Goal: Find contact information: Find contact information

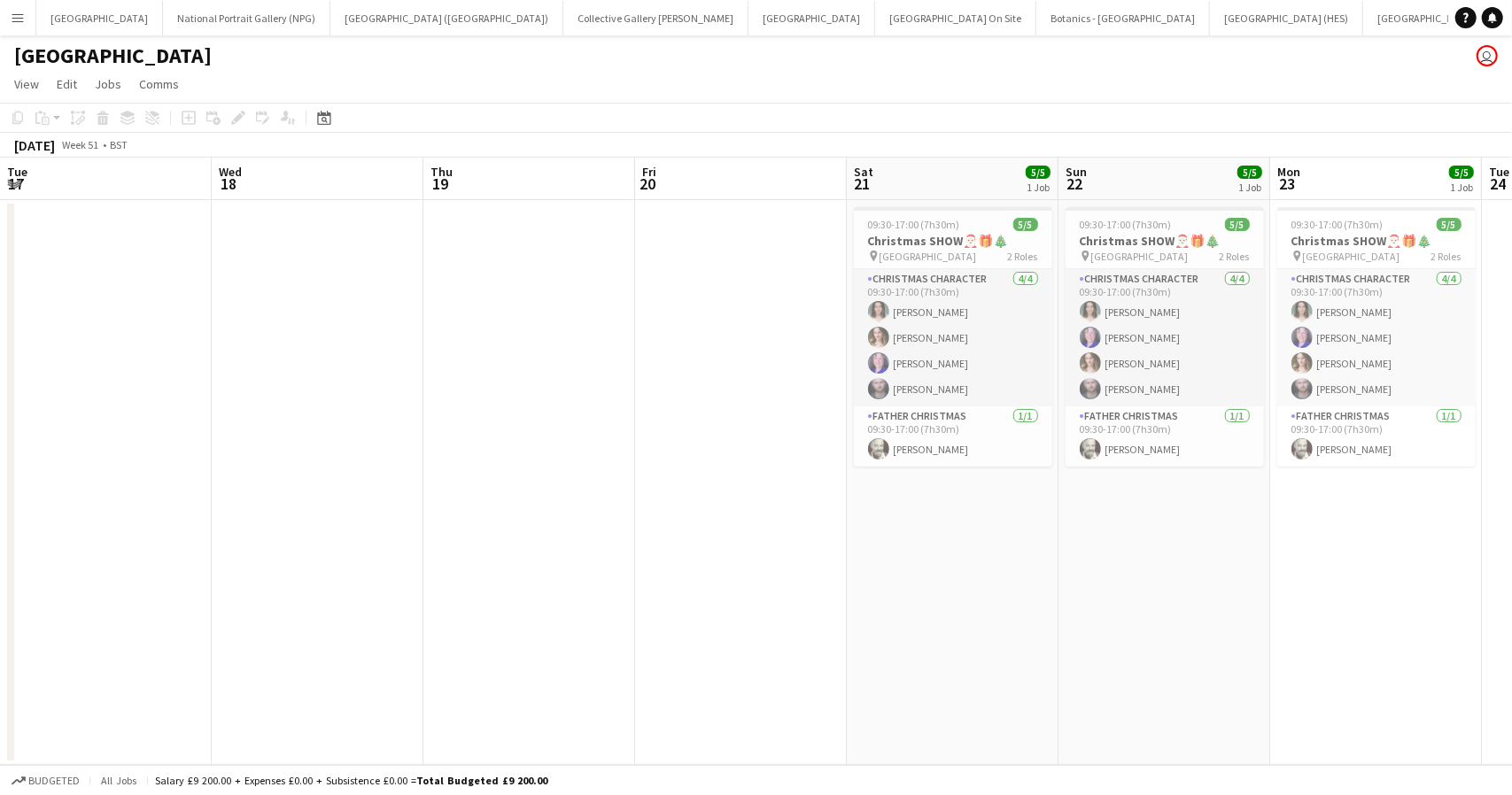
scroll to position [0, 517]
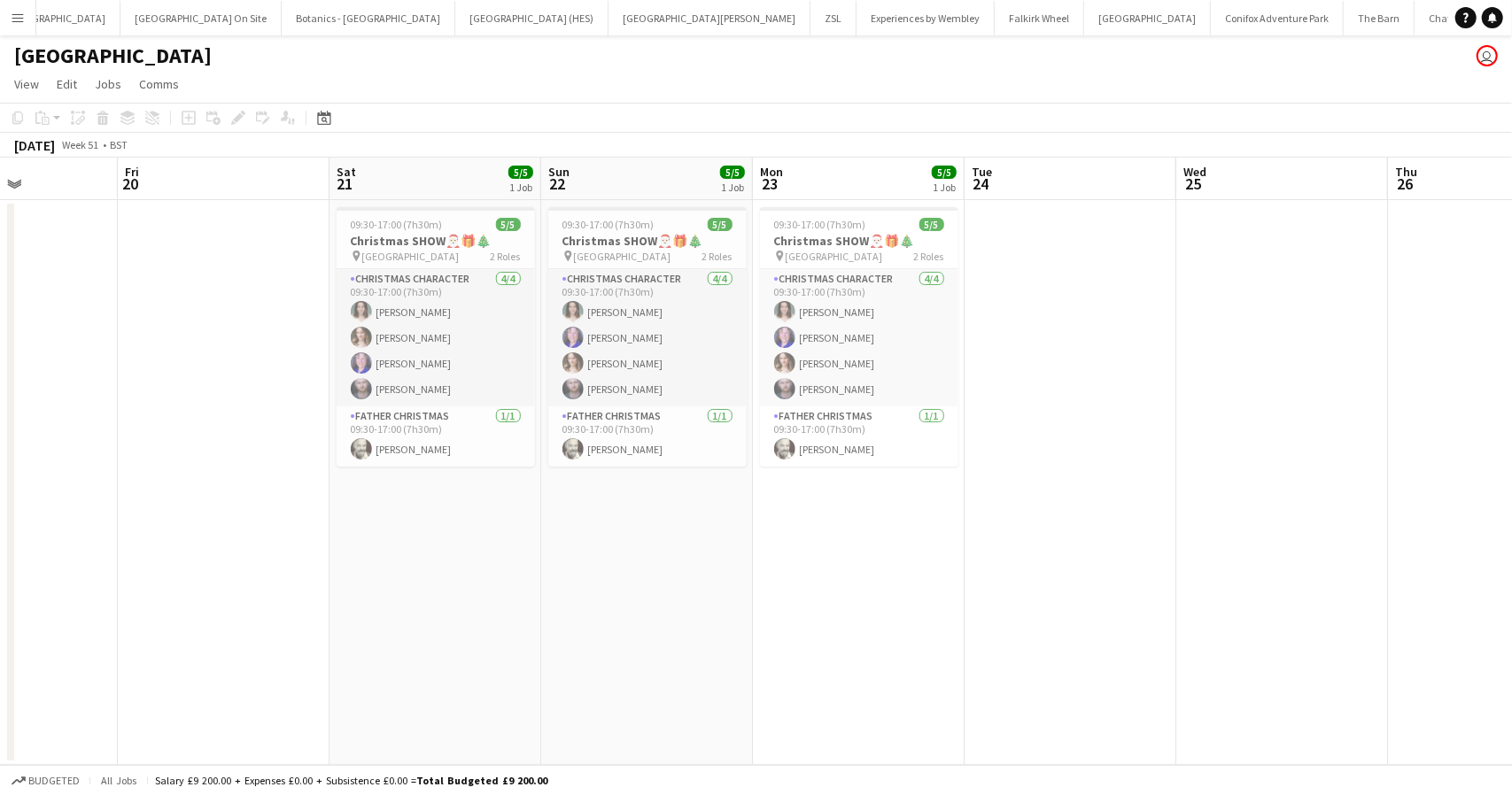
click at [32, 18] on button "Menu" at bounding box center [18, 18] width 35 height 35
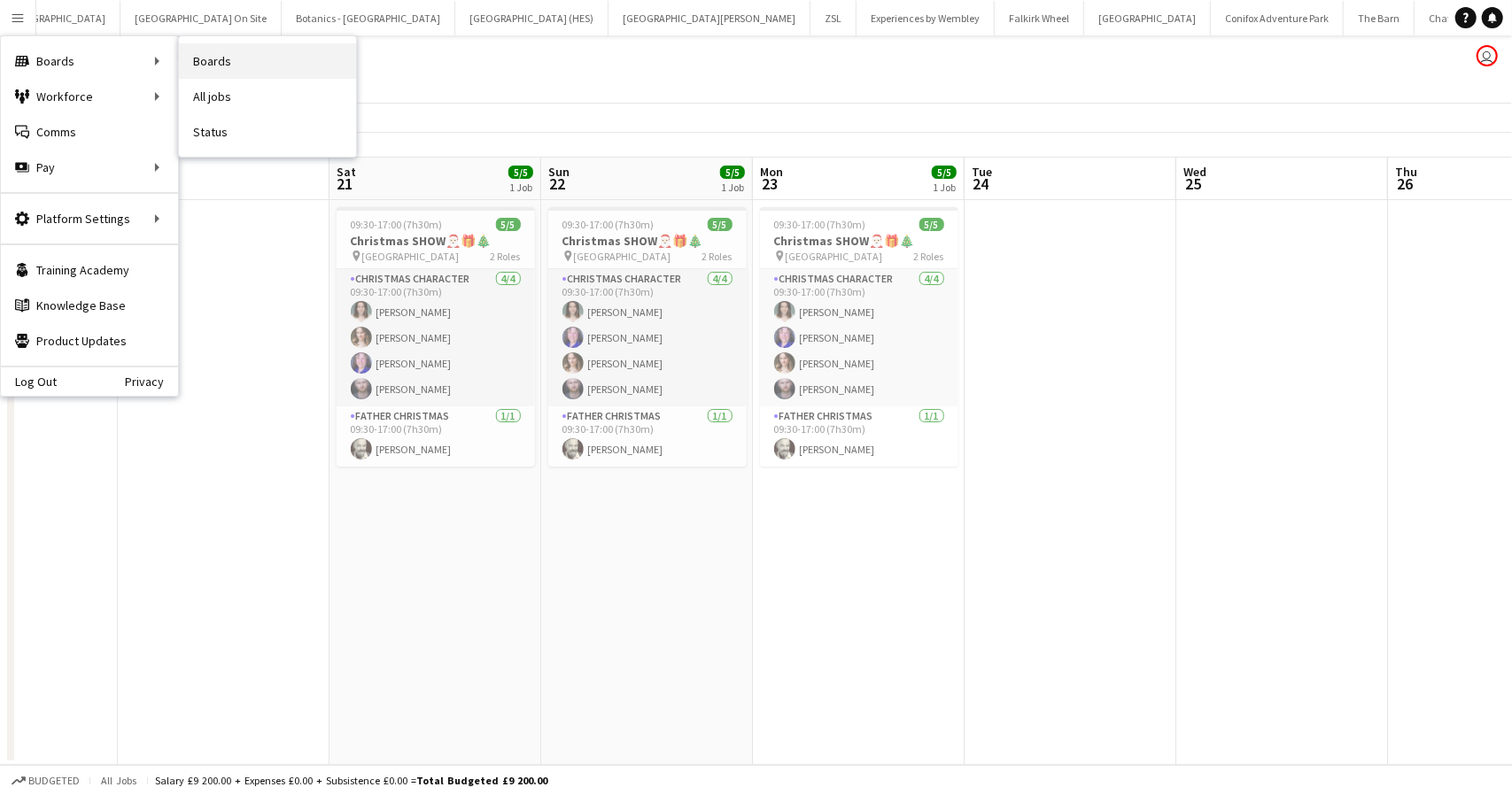
click at [229, 55] on link "Boards" at bounding box center [268, 61] width 177 height 35
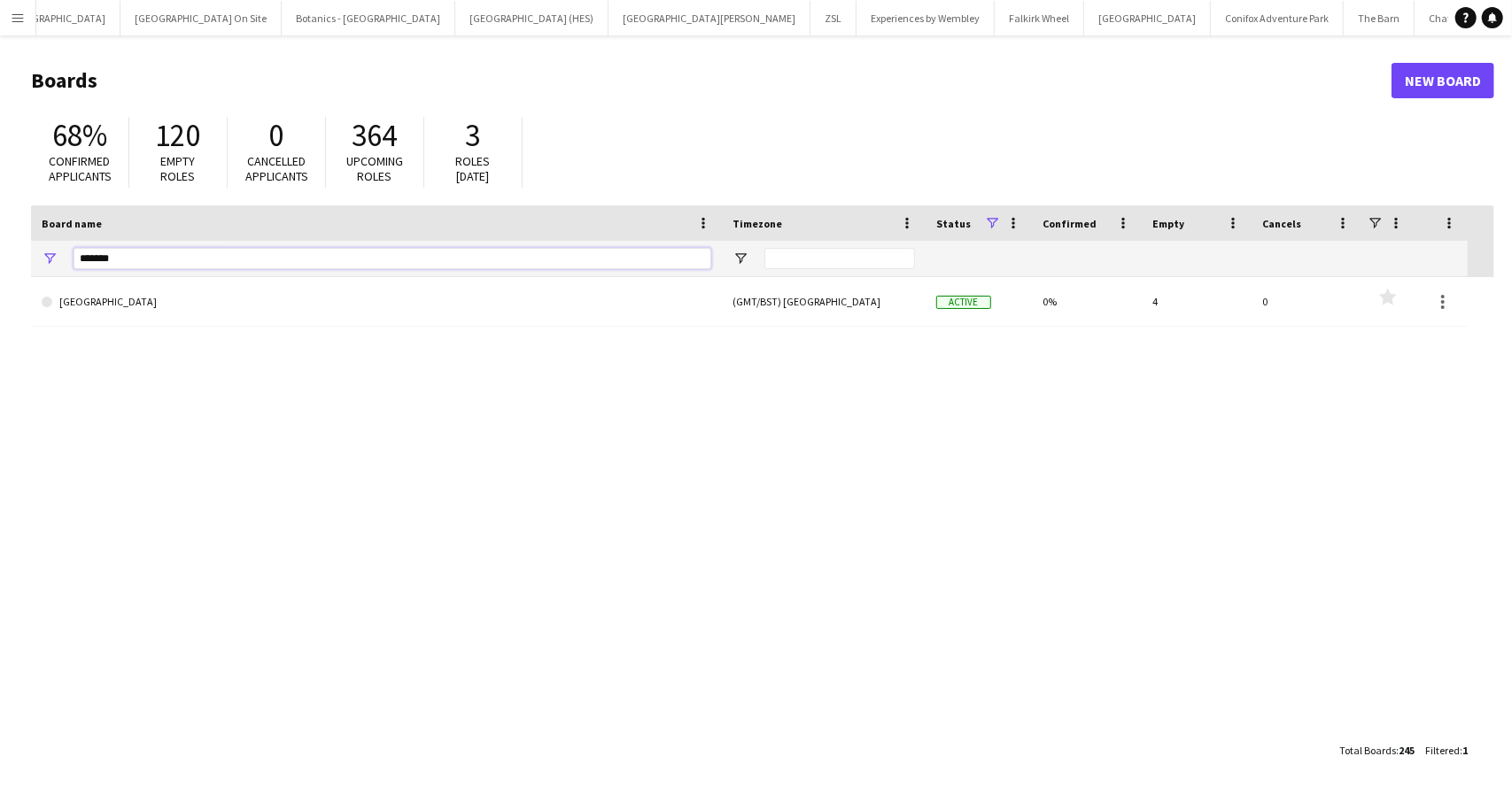
click at [181, 258] on input "*******" at bounding box center [392, 259] width 638 height 21
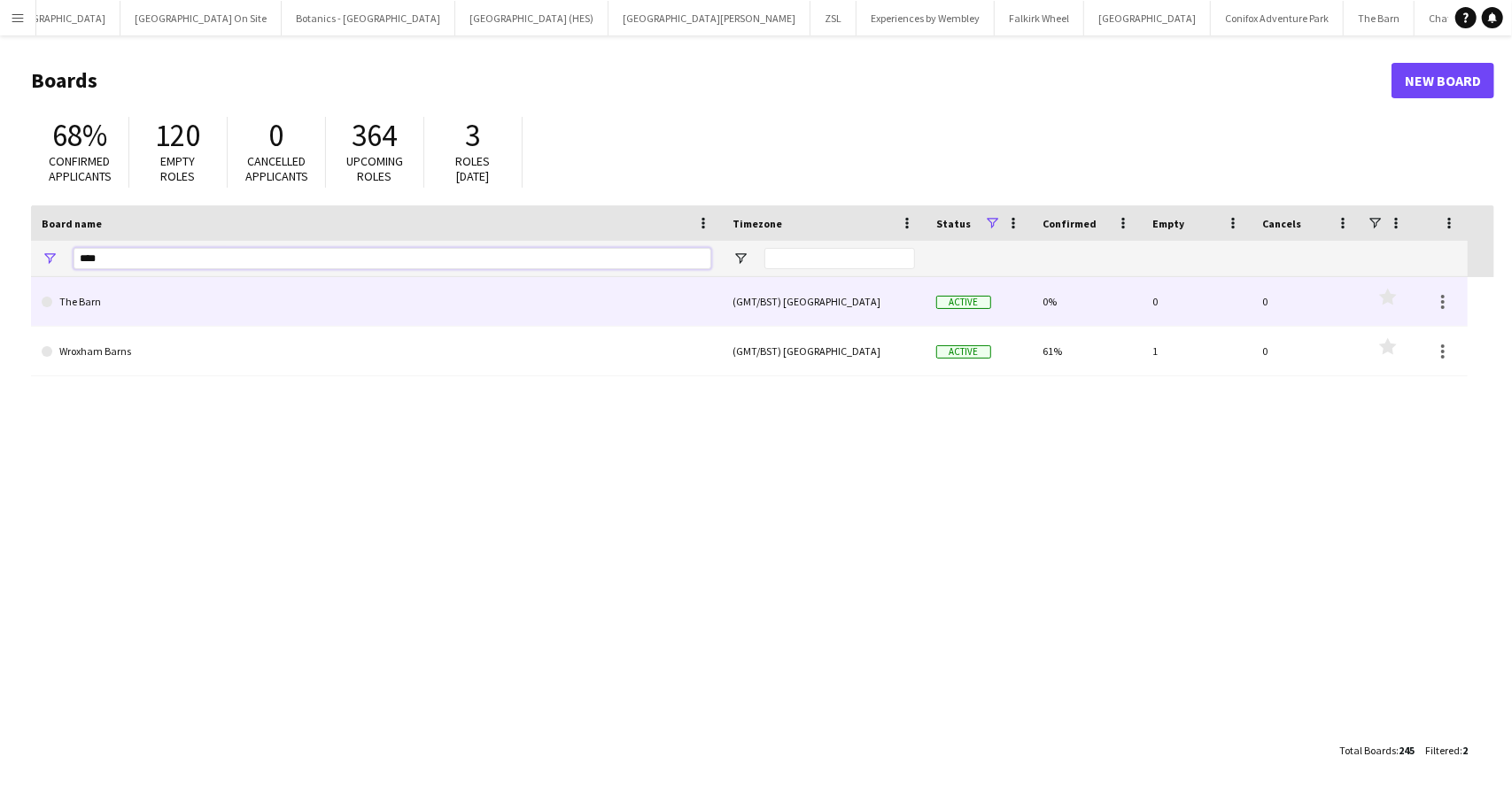
type input "****"
click at [127, 295] on link "The Barn" at bounding box center [376, 302] width 669 height 50
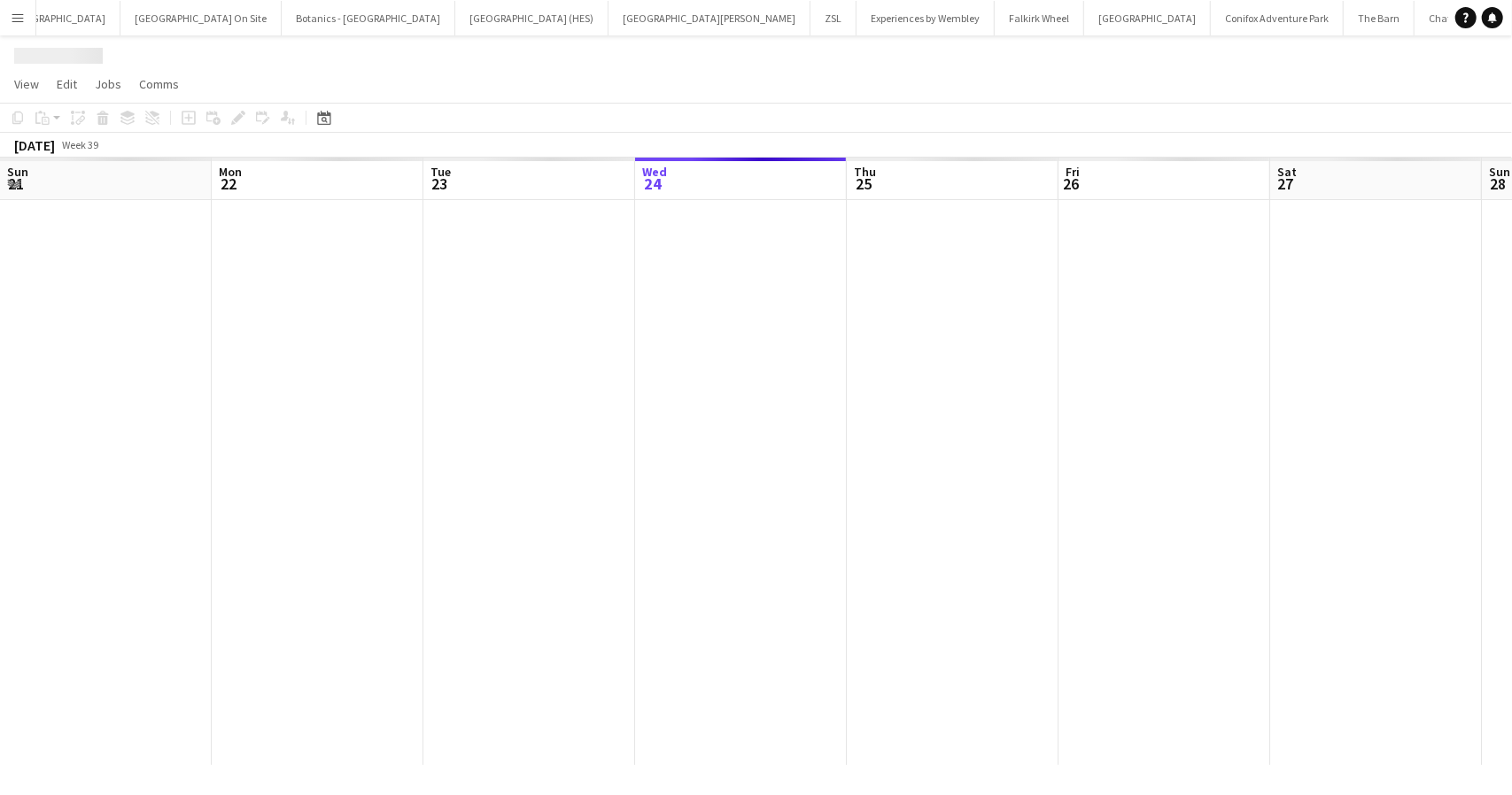
scroll to position [0, 424]
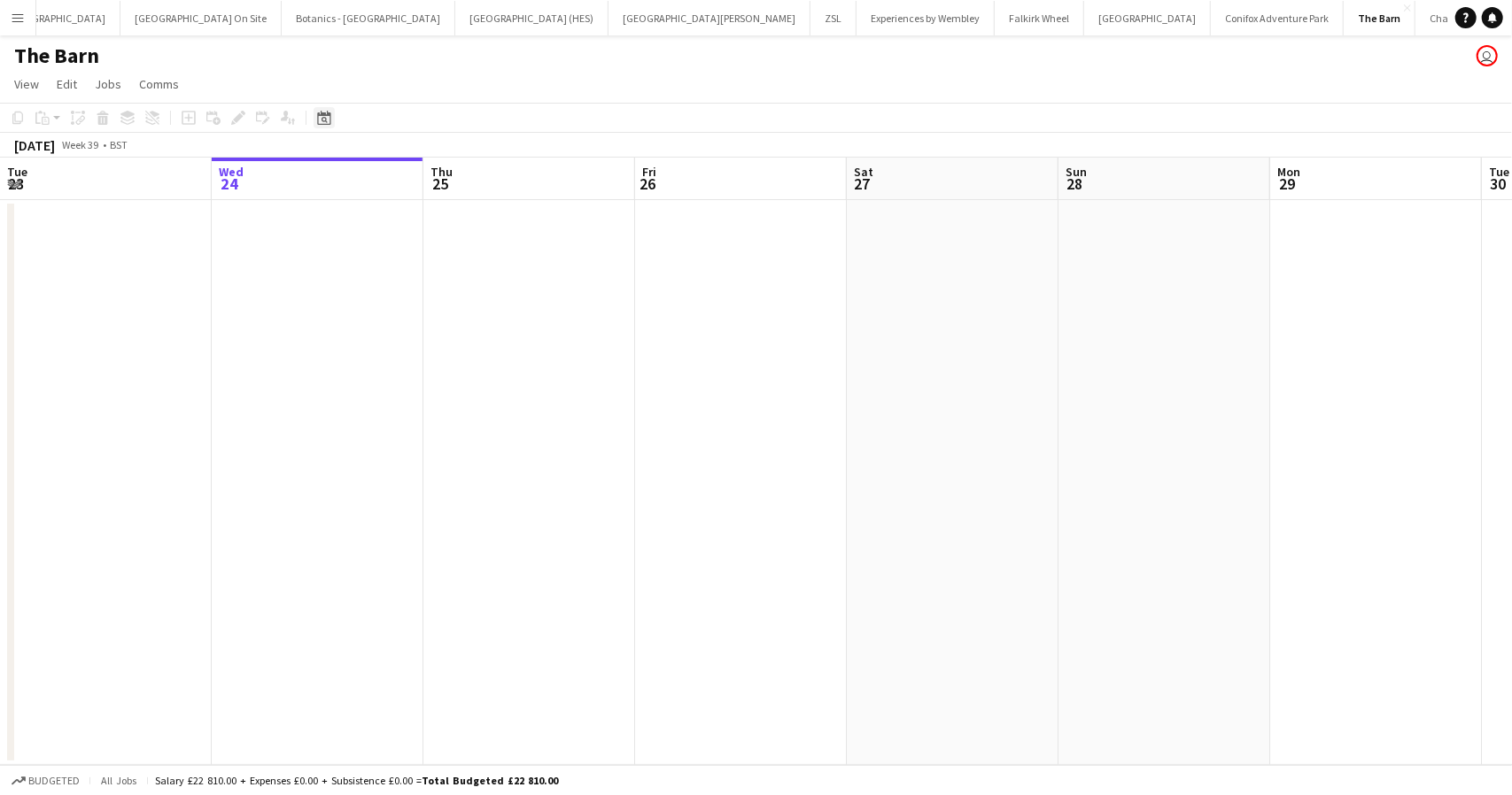
click at [318, 118] on icon "Date picker" at bounding box center [323, 117] width 14 height 14
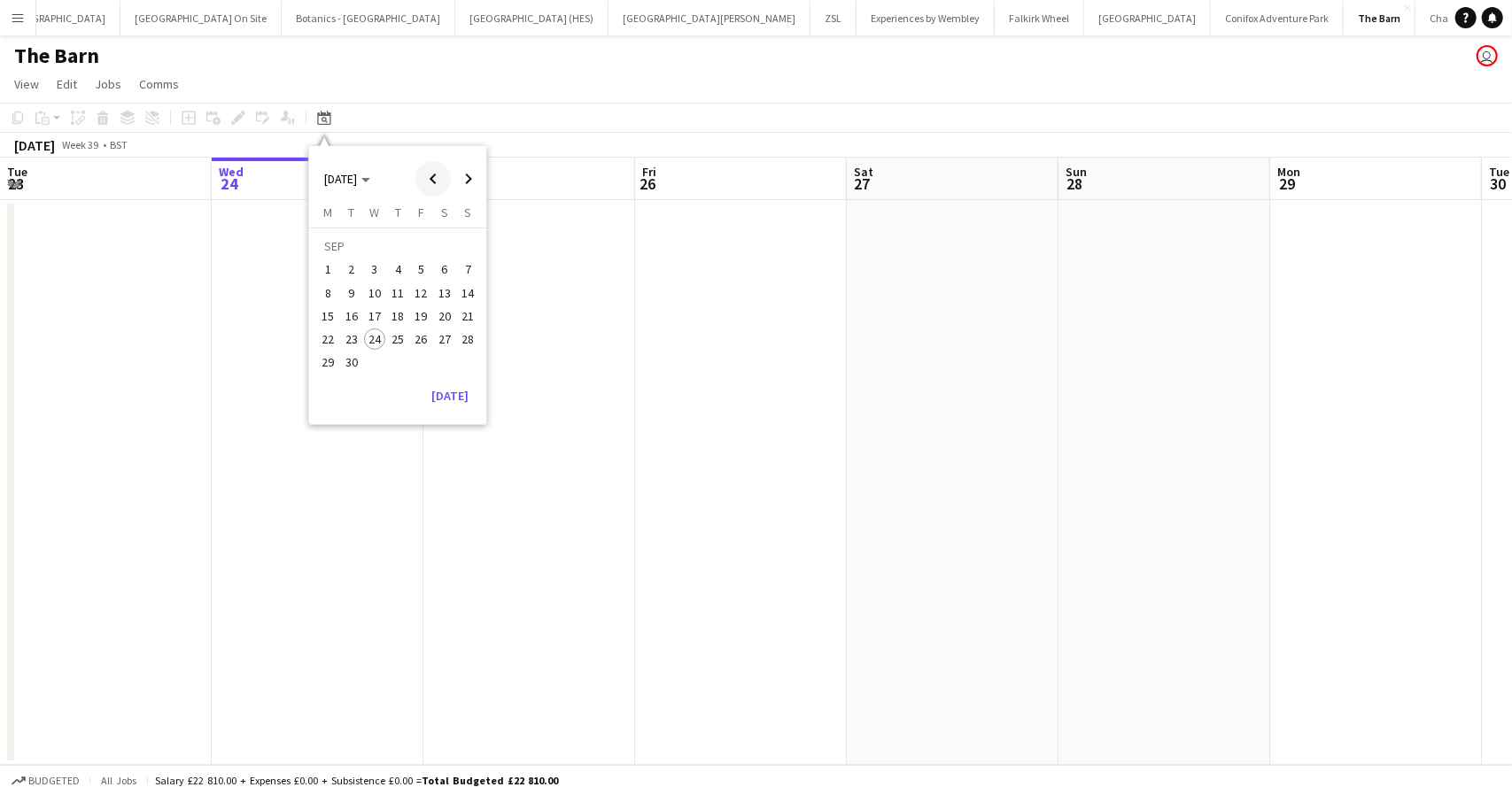
click at [430, 171] on span "Previous month" at bounding box center [433, 179] width 35 height 35
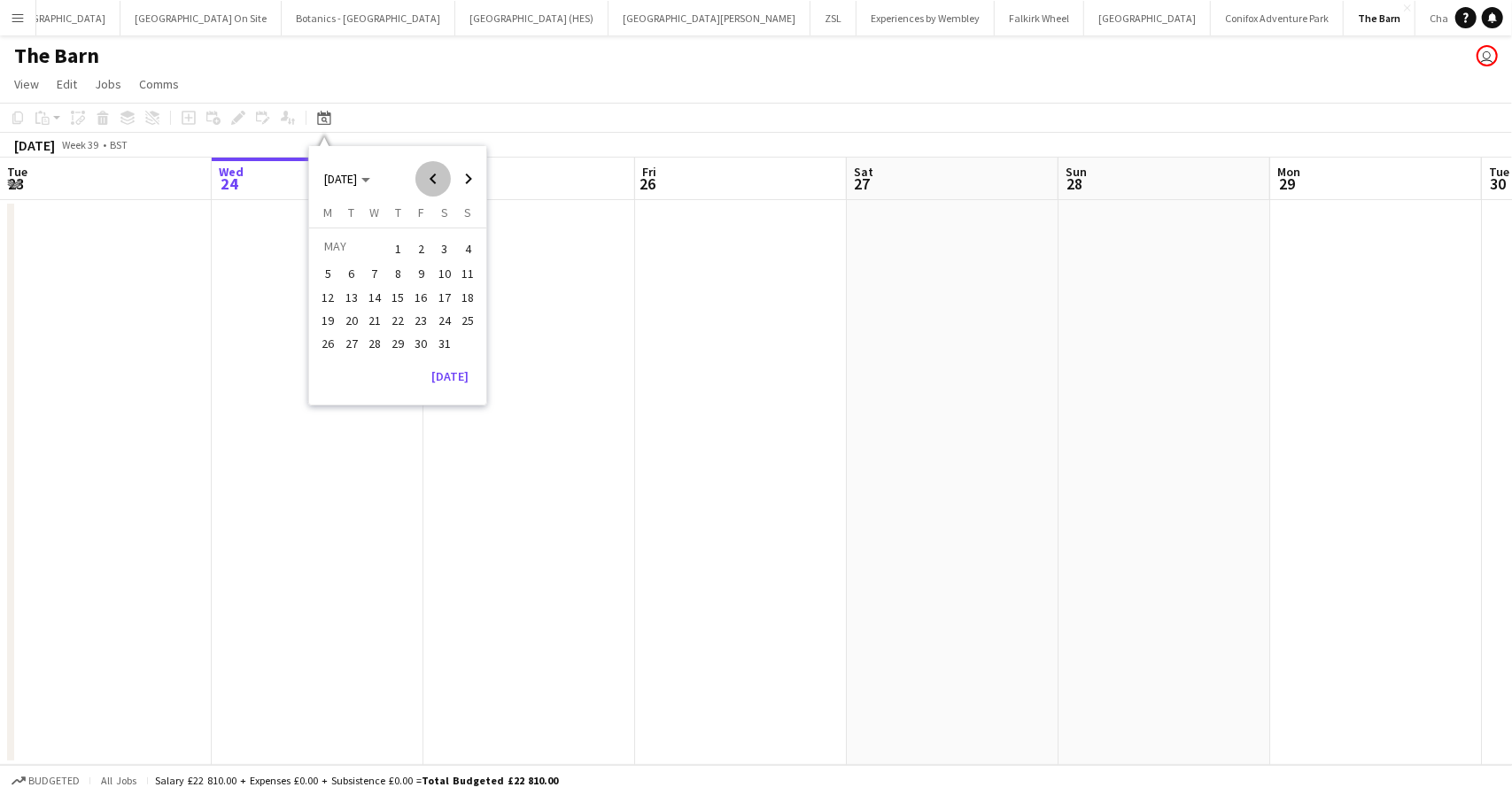
click at [430, 171] on span "Previous month" at bounding box center [433, 179] width 35 height 35
click at [393, 319] on span "19" at bounding box center [397, 320] width 21 height 21
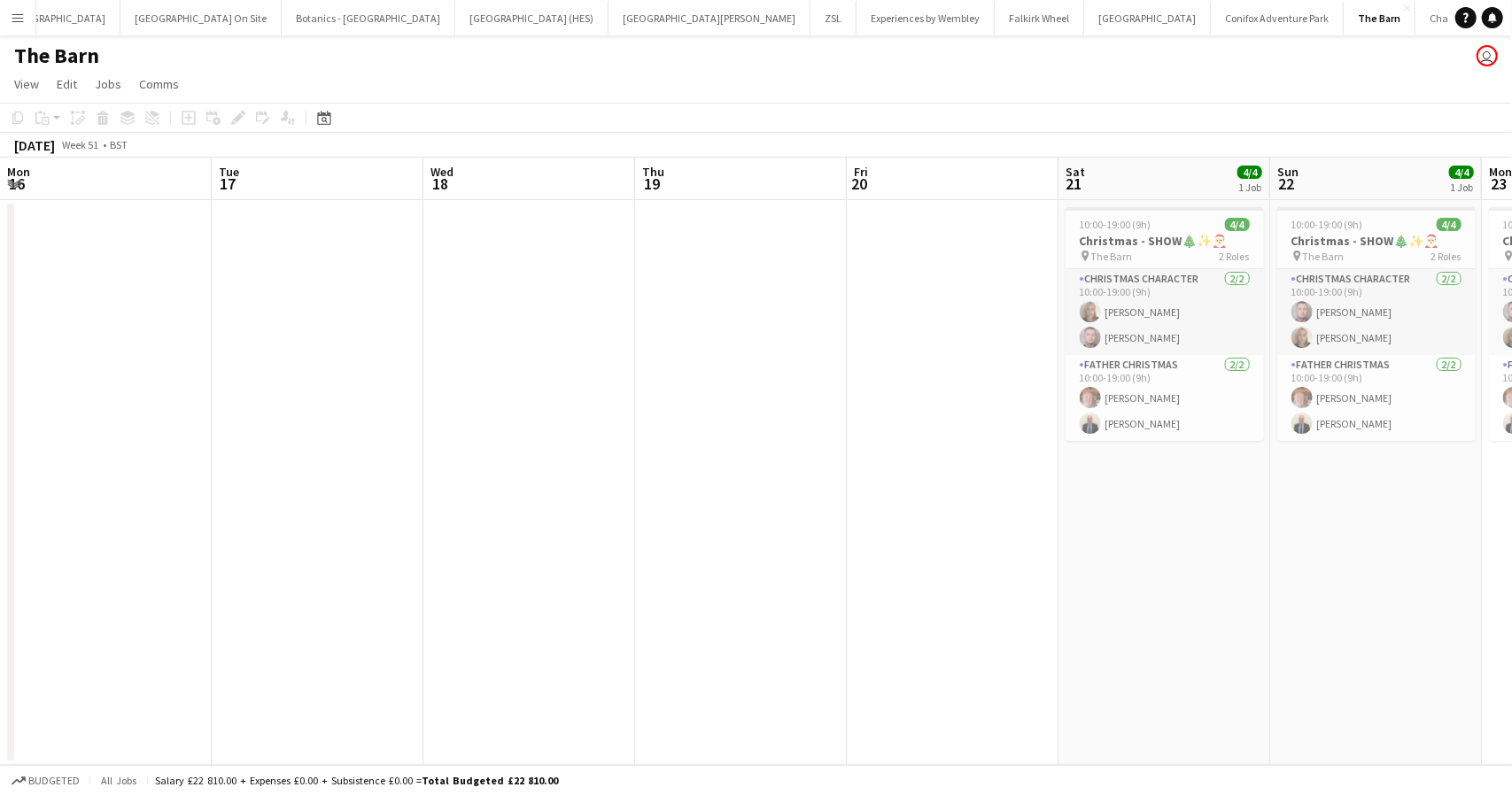
scroll to position [0, 609]
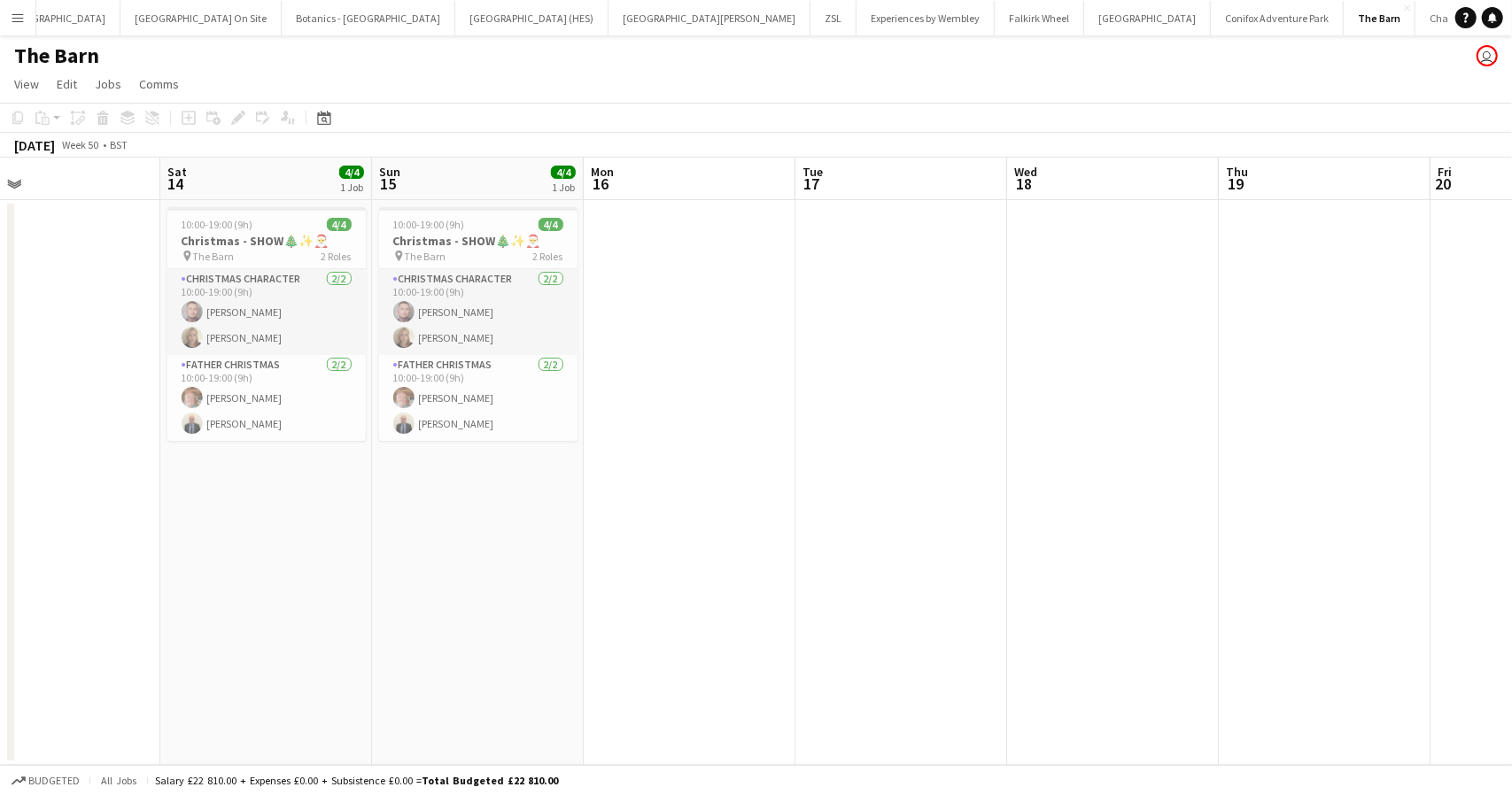
drag, startPoint x: 164, startPoint y: 536, endPoint x: 1122, endPoint y: 513, distance: 958.3
click at [1157, 522] on app-calendar-viewport "Wed 11 Thu 12 Fri 13 Sat 14 4/4 1 Job Sun 15 4/4 1 Job Mon 16 Tue 17 Wed 18 Thu…" at bounding box center [756, 462] width 1512 height 608
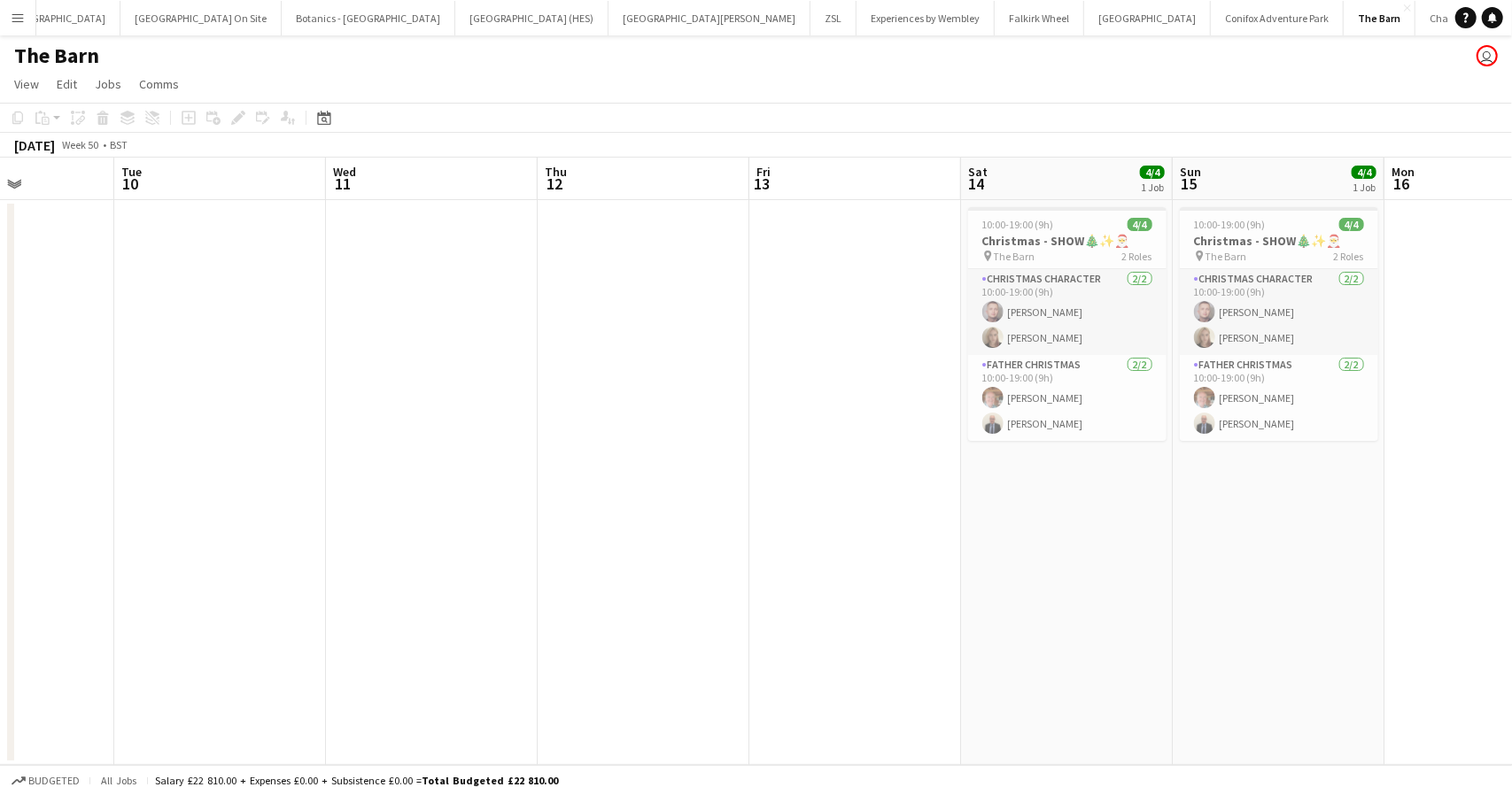
scroll to position [0, 522]
drag, startPoint x: 310, startPoint y: 532, endPoint x: 460, endPoint y: 547, distance: 150.7
click at [460, 547] on app-calendar-viewport "Sat 7 4/4 1 Job Sun 8 4/4 1 Job Mon 9 Tue 10 Wed 11 Thu 12 Fri 13 Sat 14 4/4 1 …" at bounding box center [756, 462] width 1512 height 608
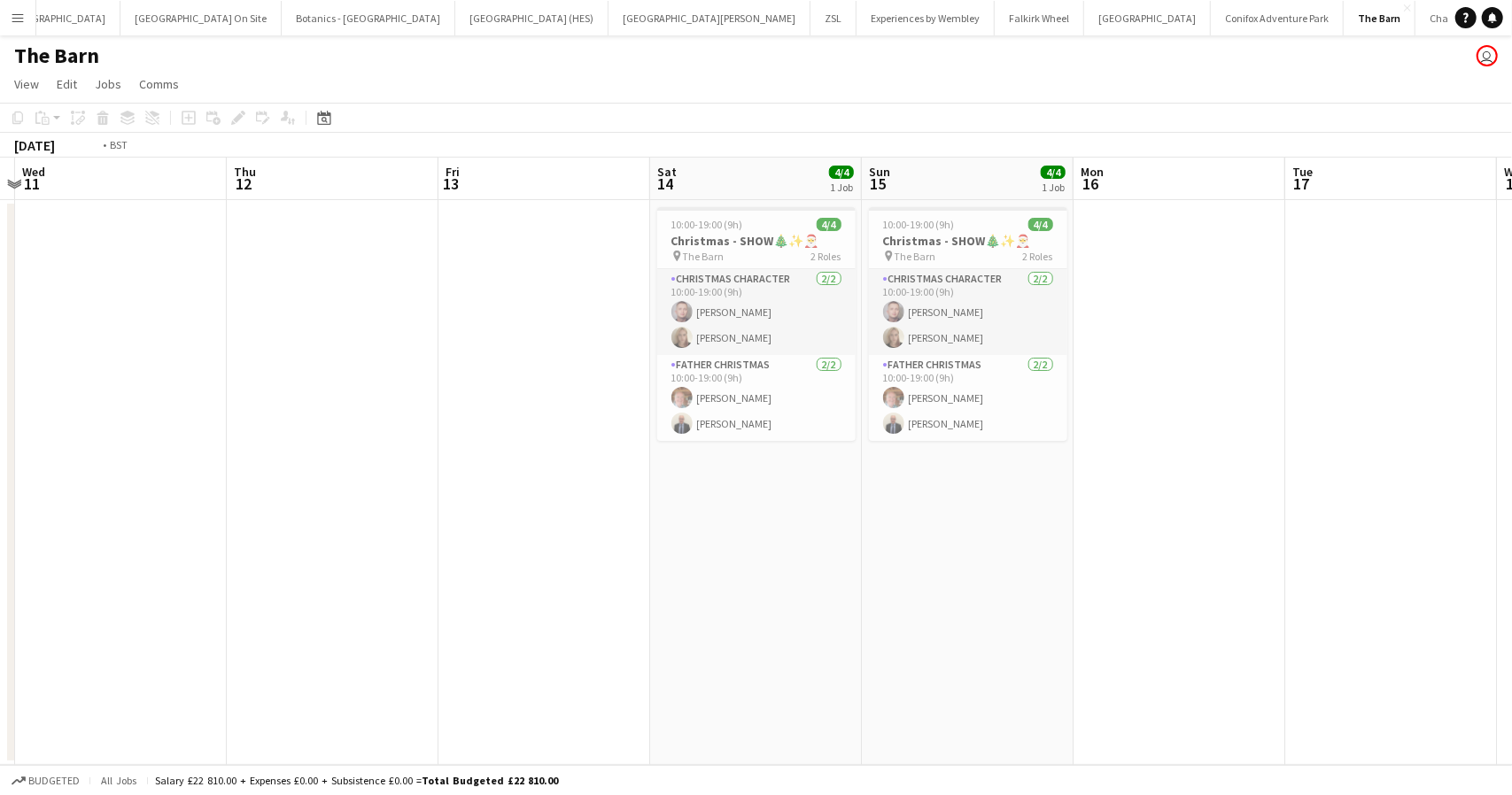
drag, startPoint x: 249, startPoint y: 510, endPoint x: 1052, endPoint y: 524, distance: 803.1
click at [1052, 524] on app-calendar-viewport "Mon 9 Tue 10 Wed 11 Thu 12 Fri 13 Sat 14 4/4 1 Job Sun 15 4/4 1 Job Mon 16 Tue …" at bounding box center [756, 462] width 1512 height 608
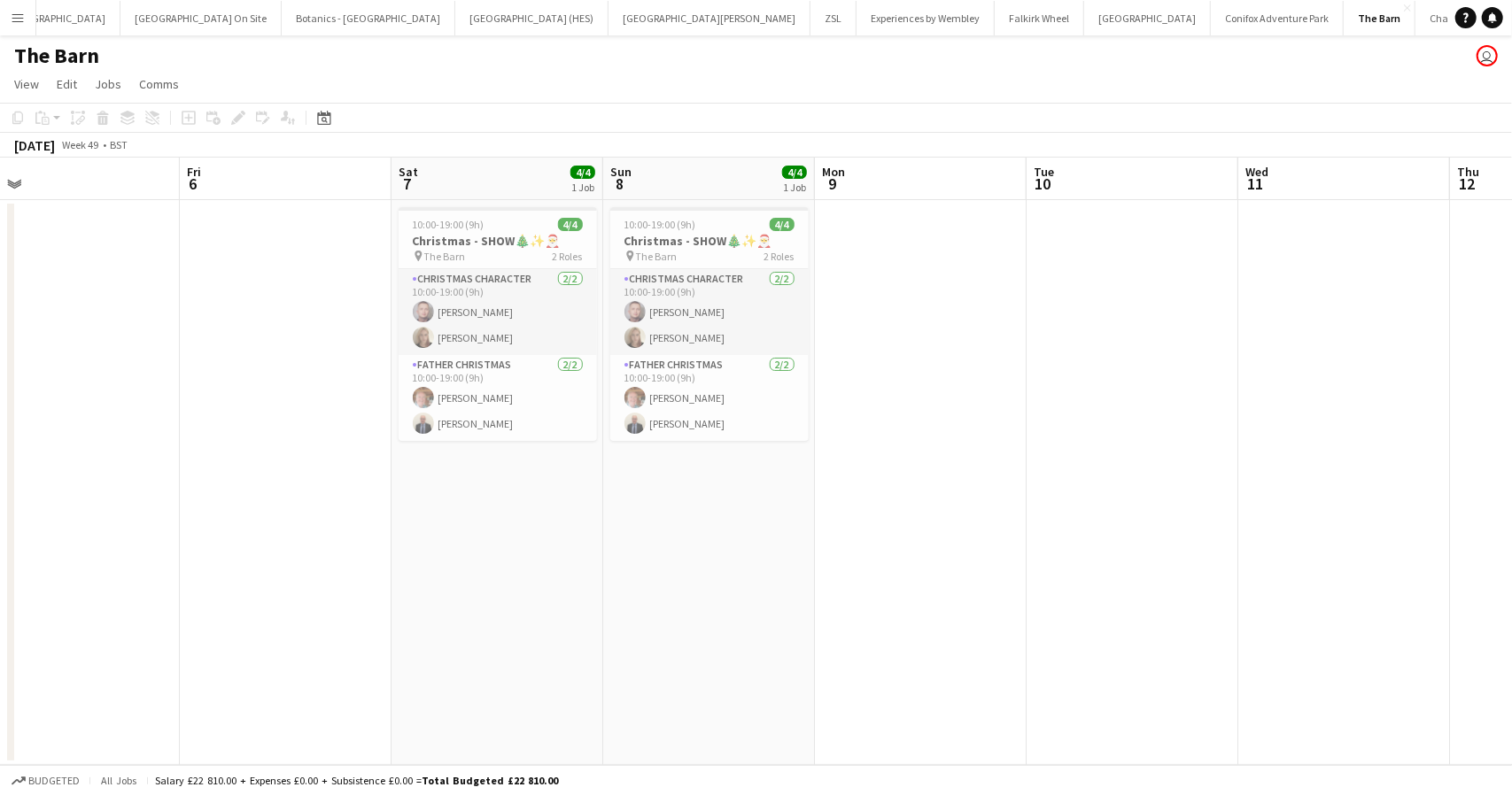
scroll to position [0, 453]
drag, startPoint x: 418, startPoint y: 514, endPoint x: 953, endPoint y: 492, distance: 535.5
click at [953, 492] on app-calendar-viewport "Tue 3 Wed 4 Thu 5 Fri 6 Sat 7 4/4 1 Job Sun 8 4/4 1 Job Mon 9 Tue 10 Wed 11 Thu…" at bounding box center [756, 462] width 1512 height 608
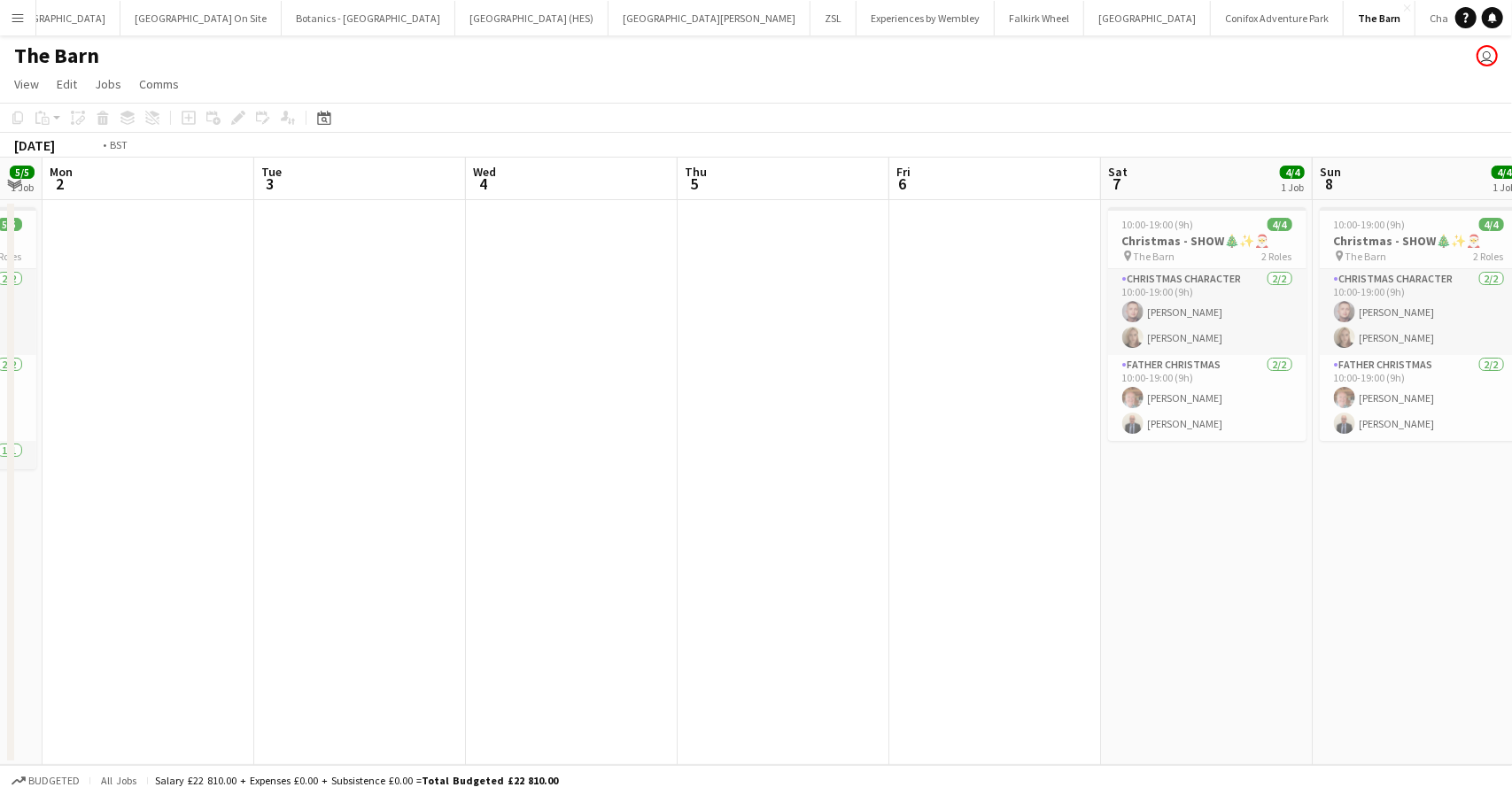
drag, startPoint x: 338, startPoint y: 527, endPoint x: 745, endPoint y: 531, distance: 407.0
click at [1050, 531] on app-calendar-viewport "Sat 30 Sun 1 5/5 1 Job Mon 2 Tue 3 Wed 4 Thu 5 Fri 6 Sat 7 4/4 1 Job Sun 8 4/4 …" at bounding box center [756, 462] width 1512 height 608
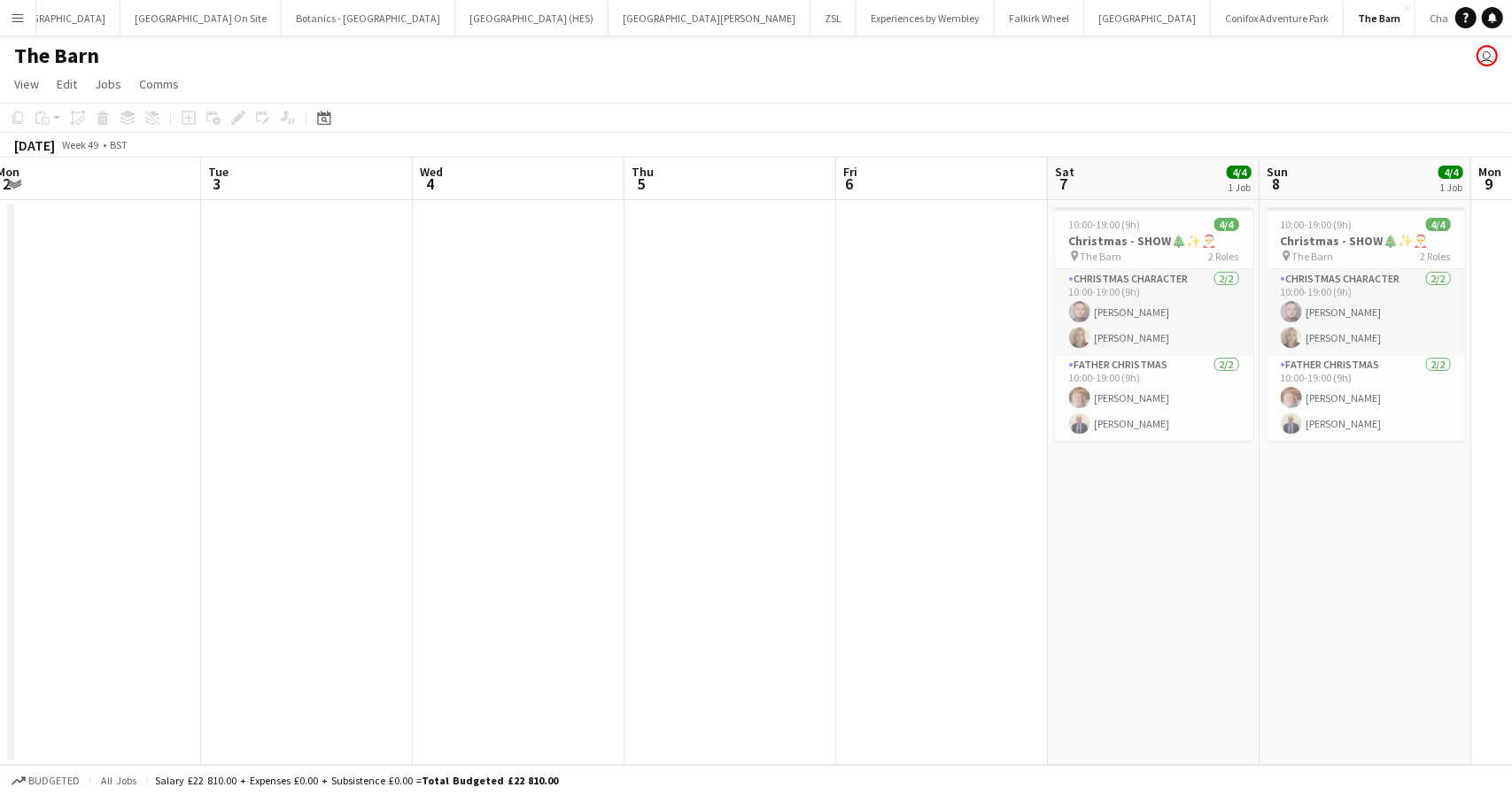
drag, startPoint x: 563, startPoint y: 544, endPoint x: 1072, endPoint y: 515, distance: 509.8
click at [1073, 515] on app-calendar-viewport "Sat 30 4/4 1 Job Sun 1 5/5 1 Job Mon 2 Tue 3 Wed 4 Thu 5 Fri 6 Sat 7 4/4 1 Job …" at bounding box center [756, 462] width 1512 height 608
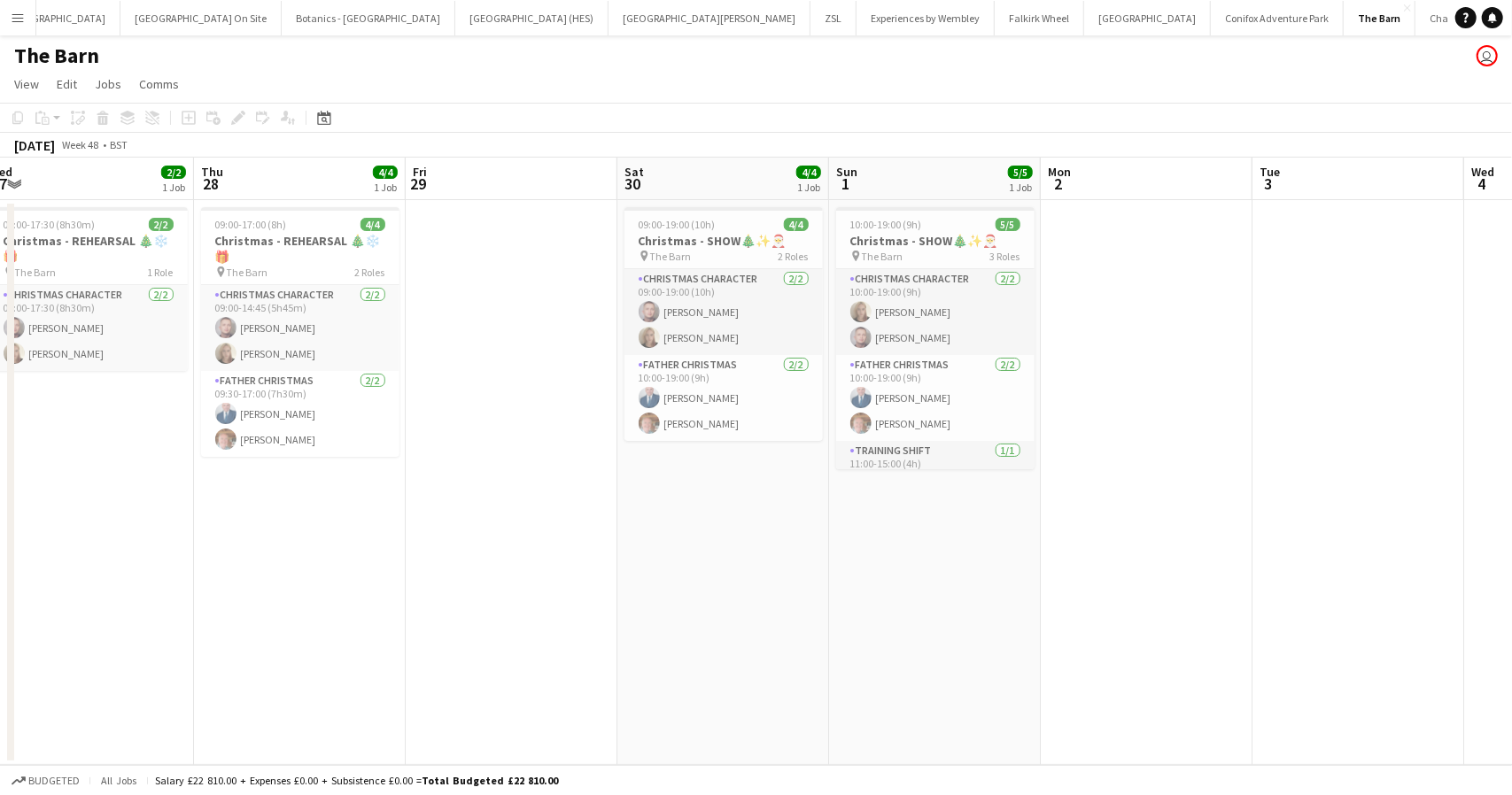
drag, startPoint x: 557, startPoint y: 531, endPoint x: 947, endPoint y: 504, distance: 390.9
click at [947, 504] on app-calendar-viewport "Mon 25 Tue 26 Wed 27 2/2 1 Job Thu 28 4/4 1 Job Fri 29 Sat 30 4/4 1 Job Sun 1 5…" at bounding box center [756, 462] width 1512 height 608
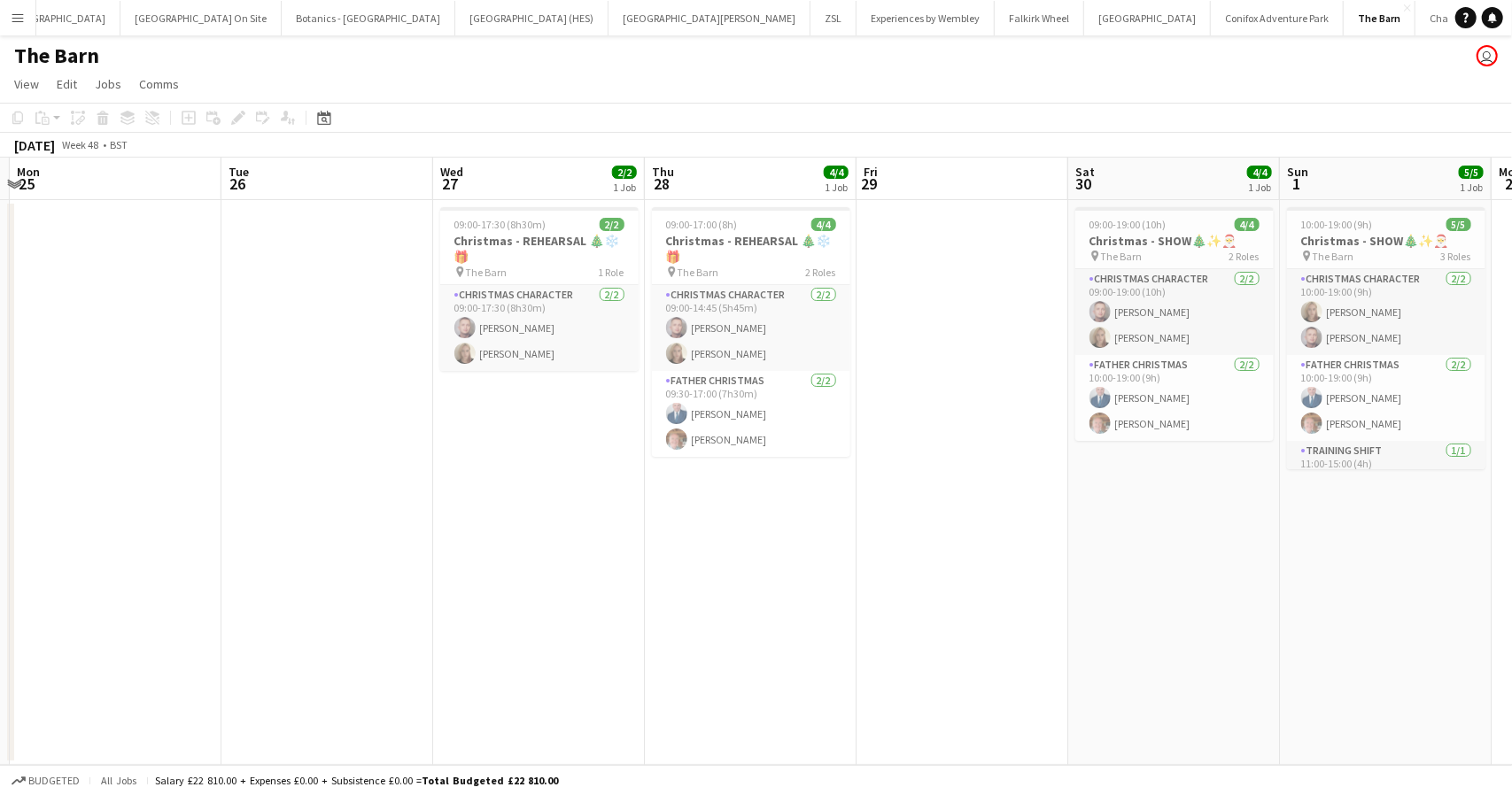
scroll to position [0, 738]
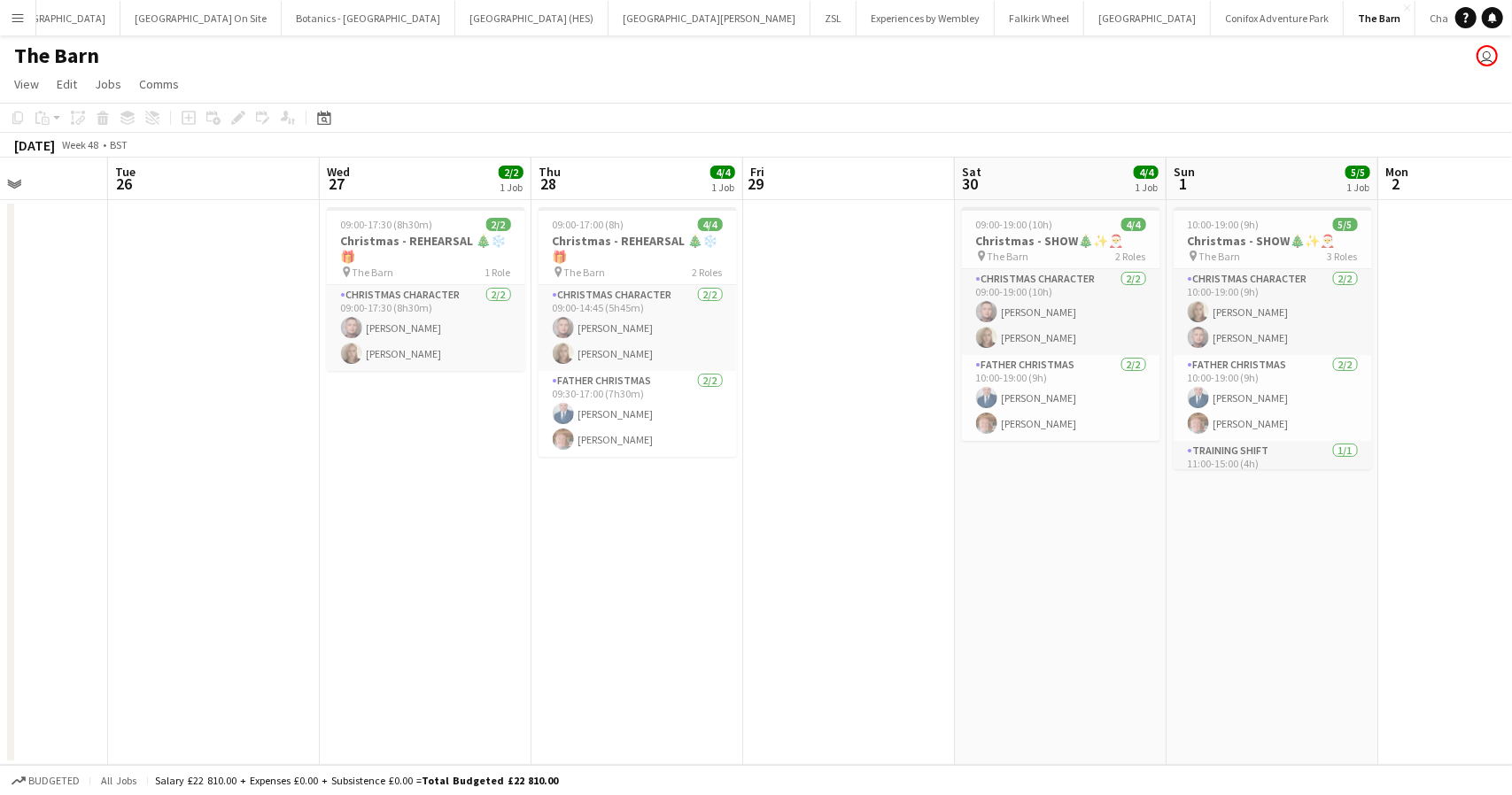
drag, startPoint x: 911, startPoint y: 539, endPoint x: 790, endPoint y: 537, distance: 121.0
click at [790, 537] on app-calendar-viewport "Fri 22 Sat 23 Sun 24 Mon 25 Tue 26 Wed 27 2/2 1 Job Thu 28 4/4 1 Job Fri 29 Sat…" at bounding box center [756, 462] width 1512 height 608
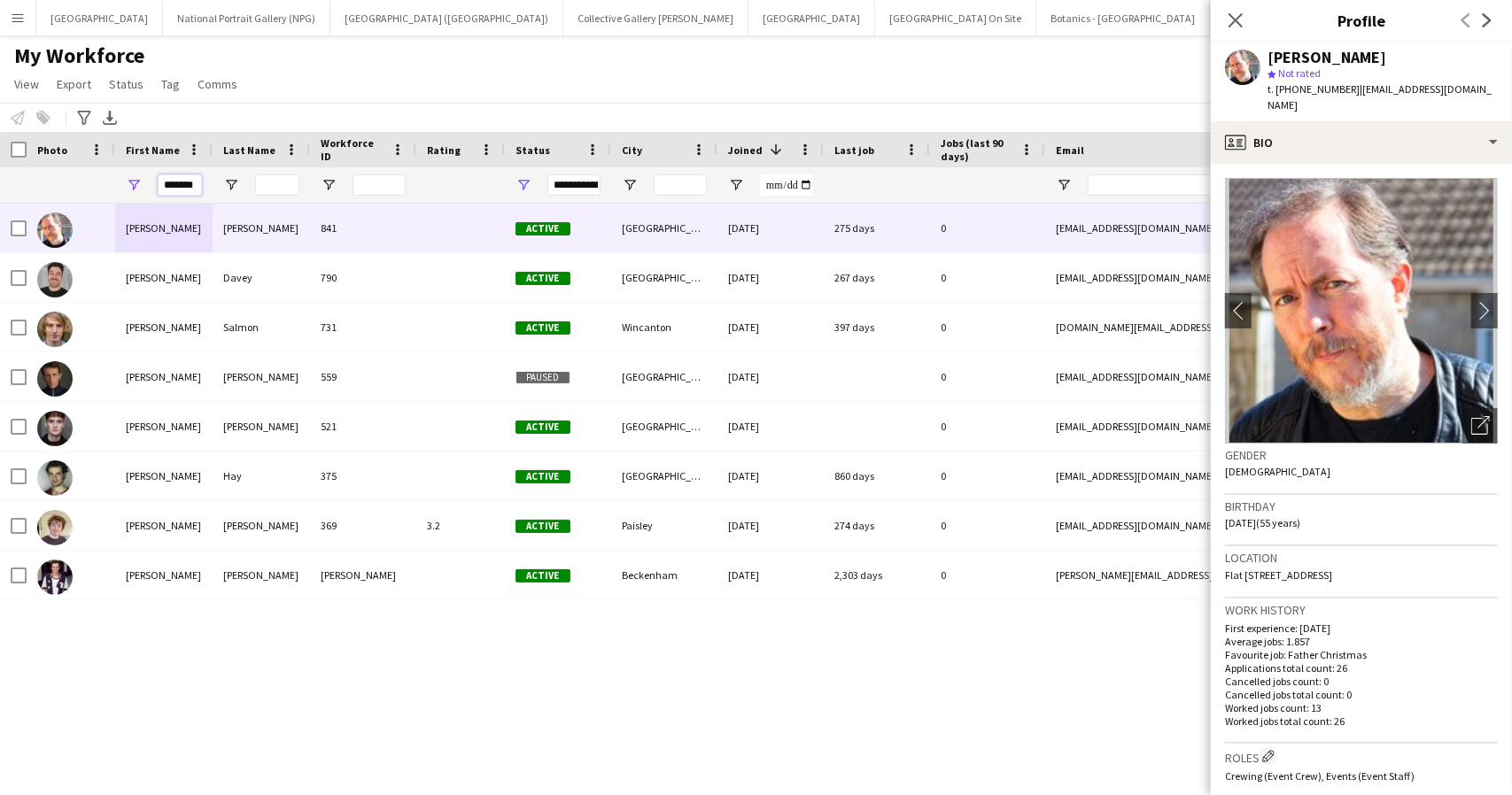
click at [174, 176] on input "*******" at bounding box center [180, 185] width 44 height 21
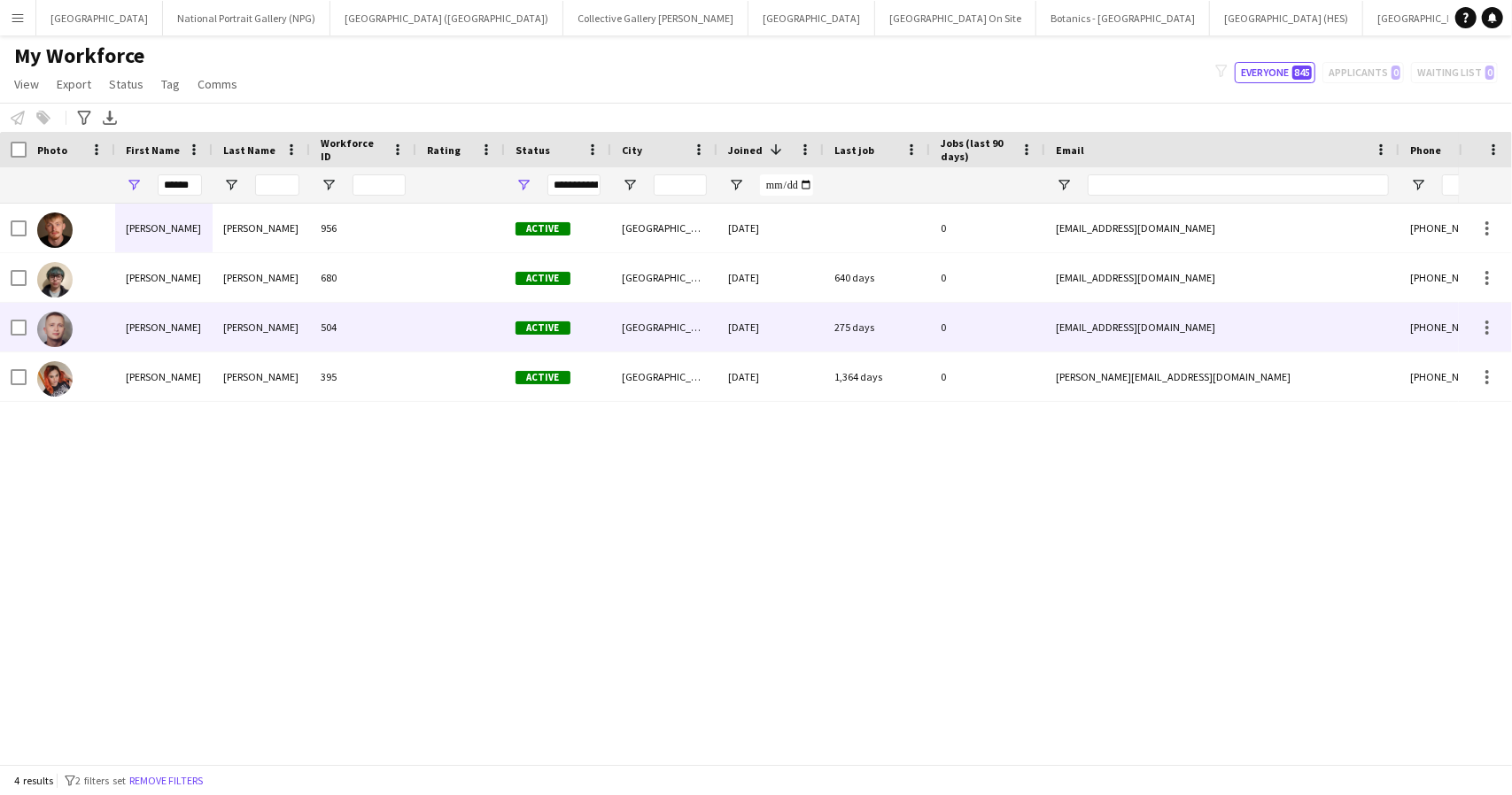
click at [212, 333] on div "Bennett" at bounding box center [261, 327] width 98 height 49
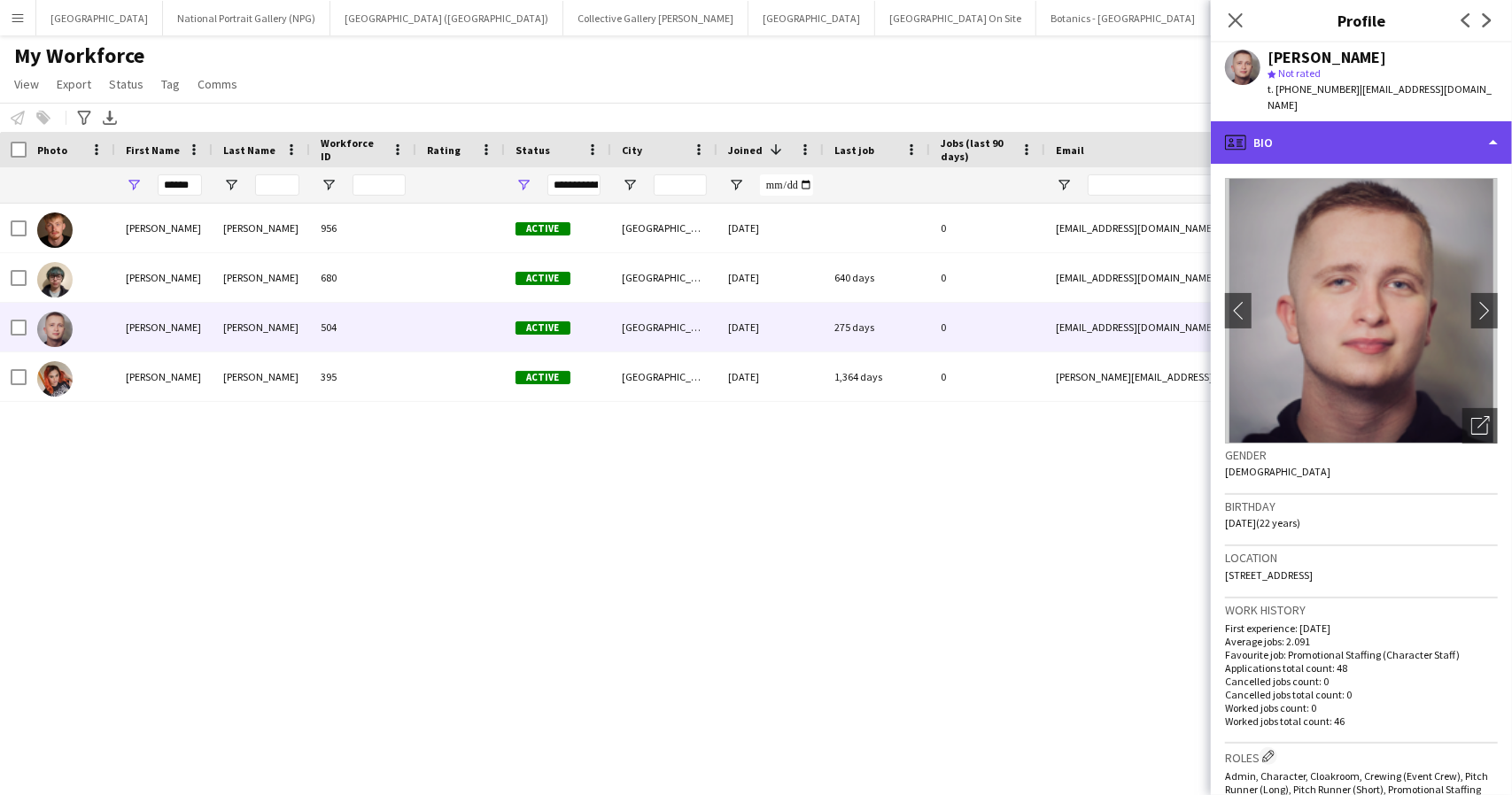
click at [1371, 123] on div "profile Bio" at bounding box center [1361, 142] width 301 height 42
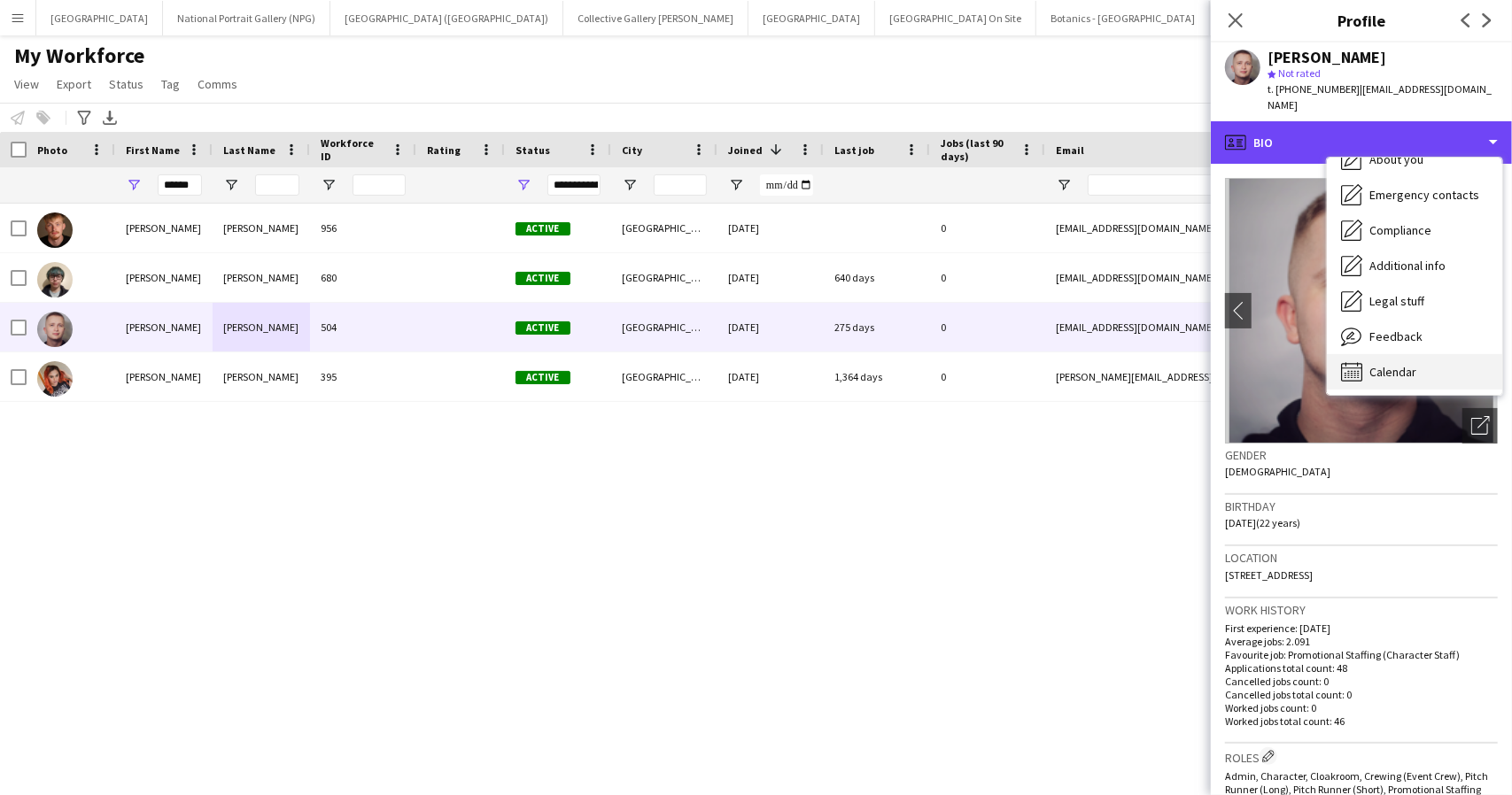
scroll to position [131, 0]
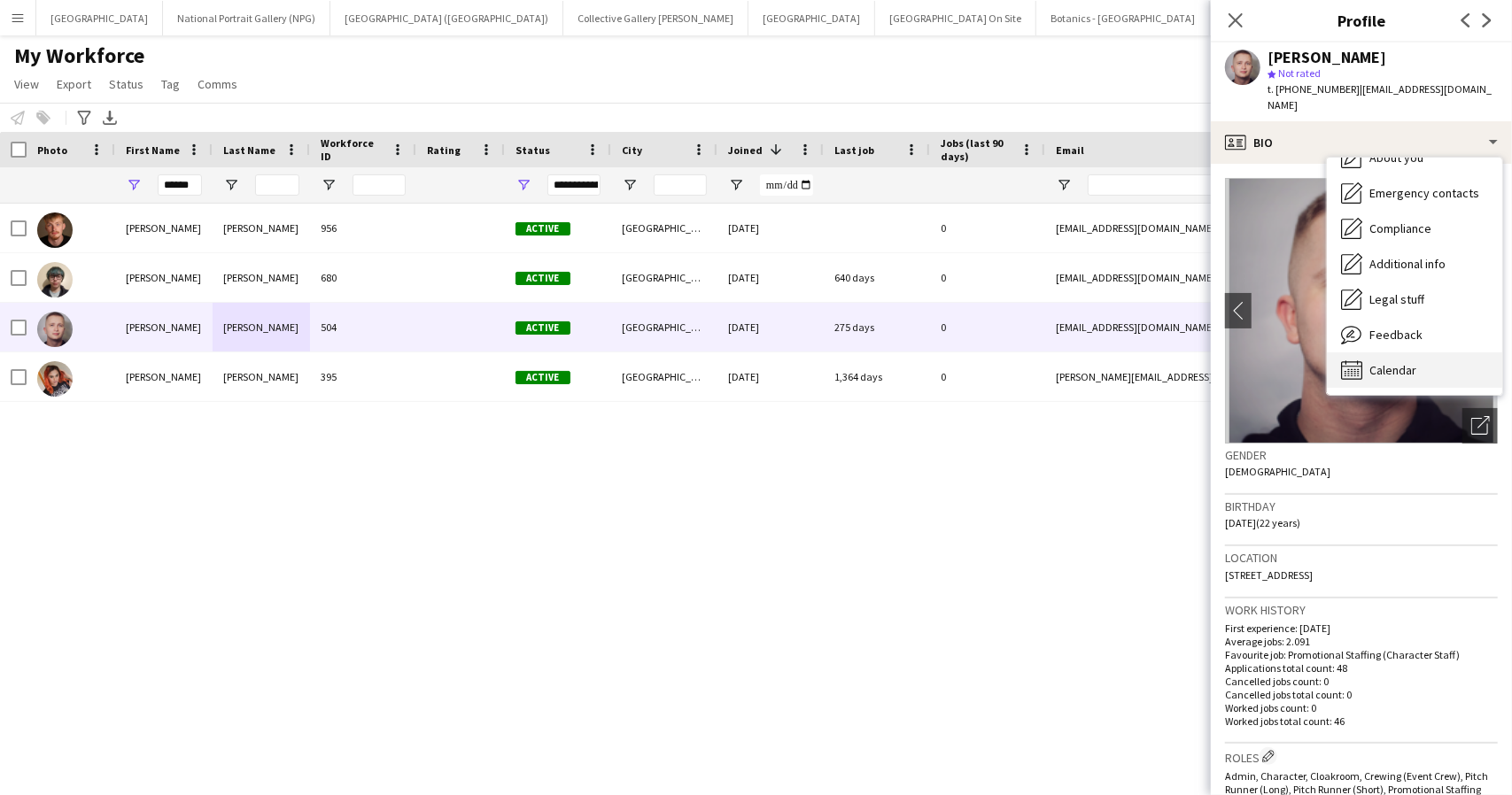
click at [1390, 362] on span "Calendar" at bounding box center [1392, 369] width 47 height 16
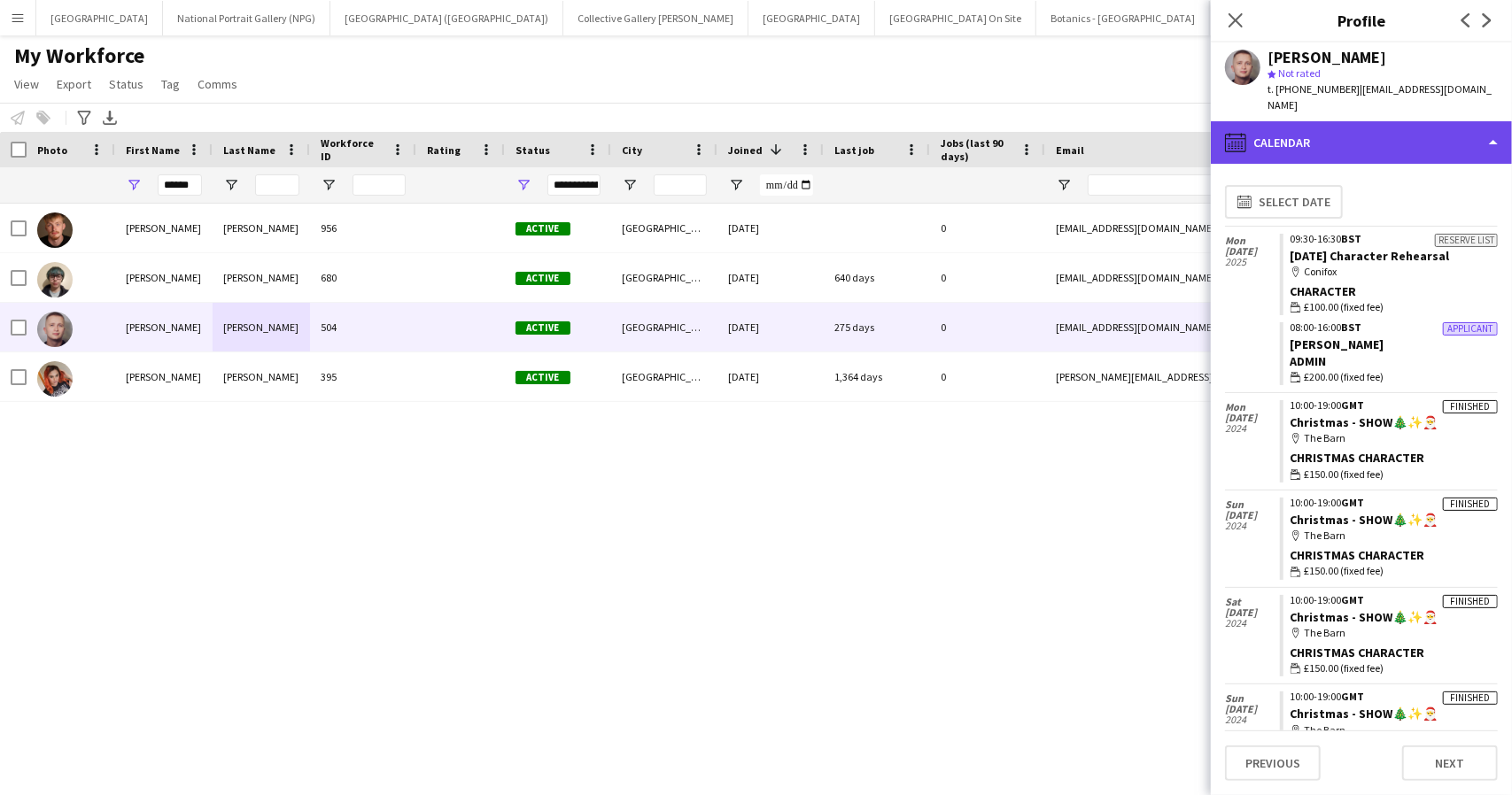
click at [1321, 121] on div "calendar-full Calendar" at bounding box center [1361, 142] width 301 height 42
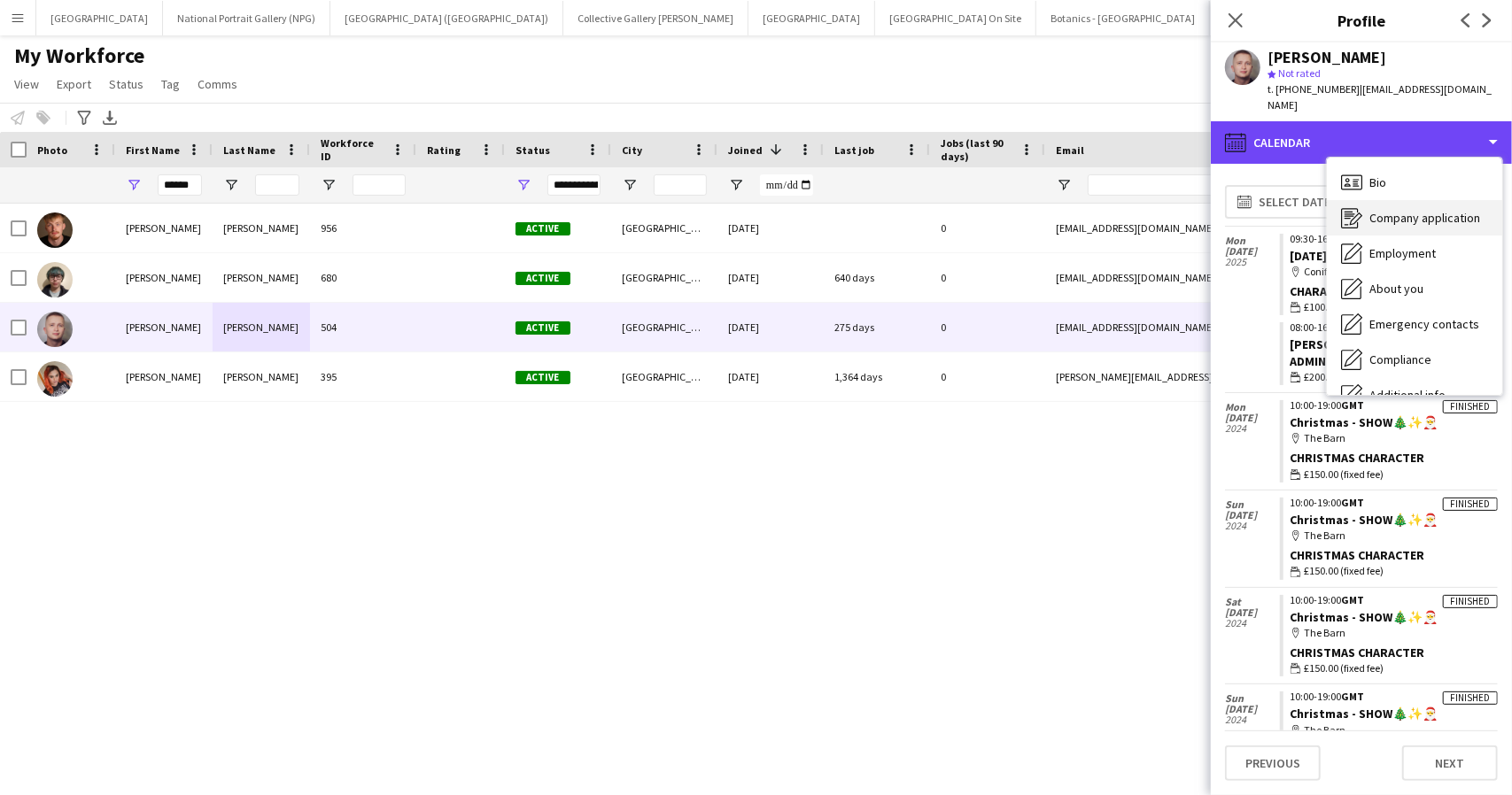
scroll to position [0, 0]
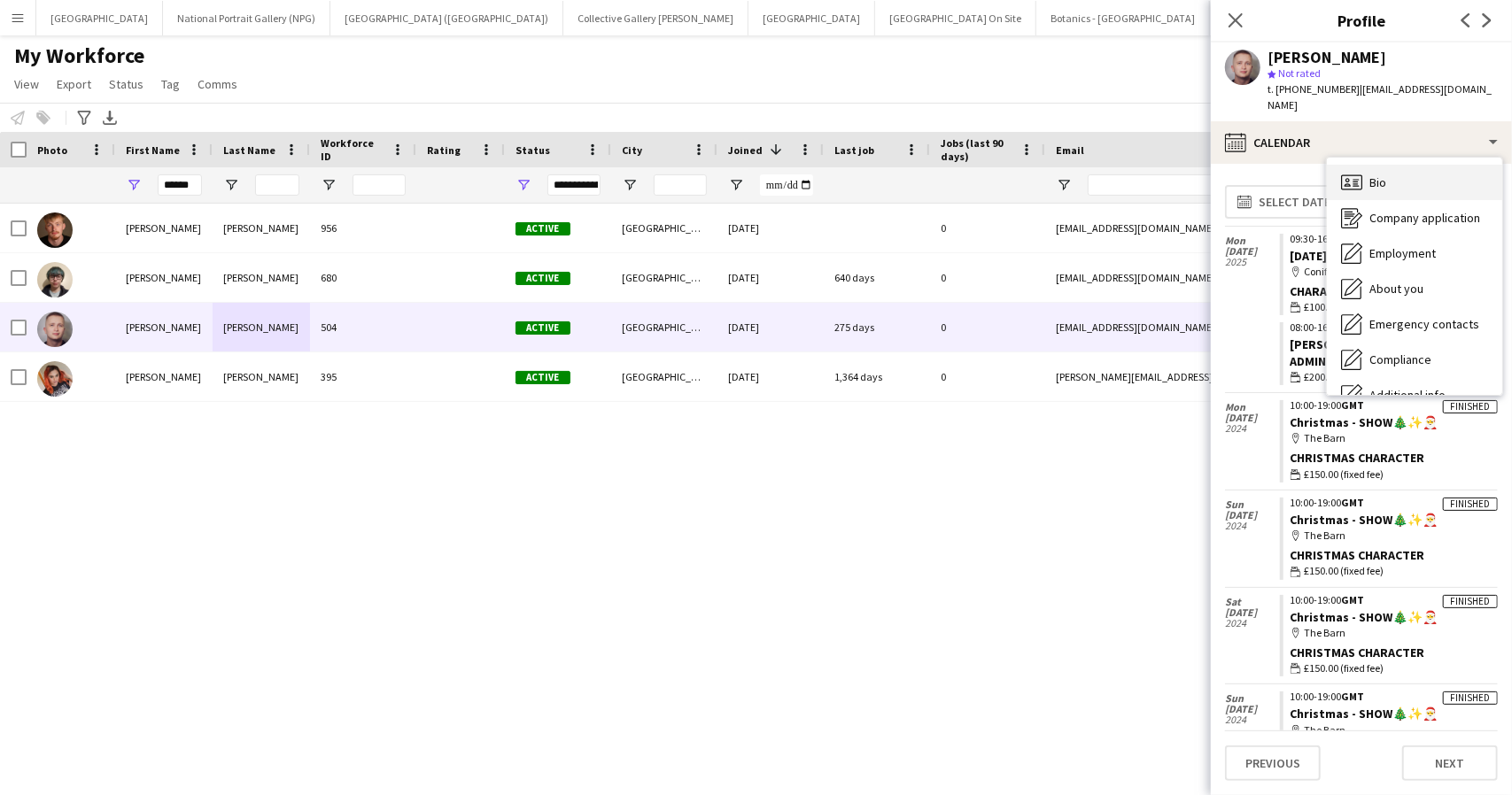
click at [1388, 170] on div "Bio Bio" at bounding box center [1414, 182] width 175 height 35
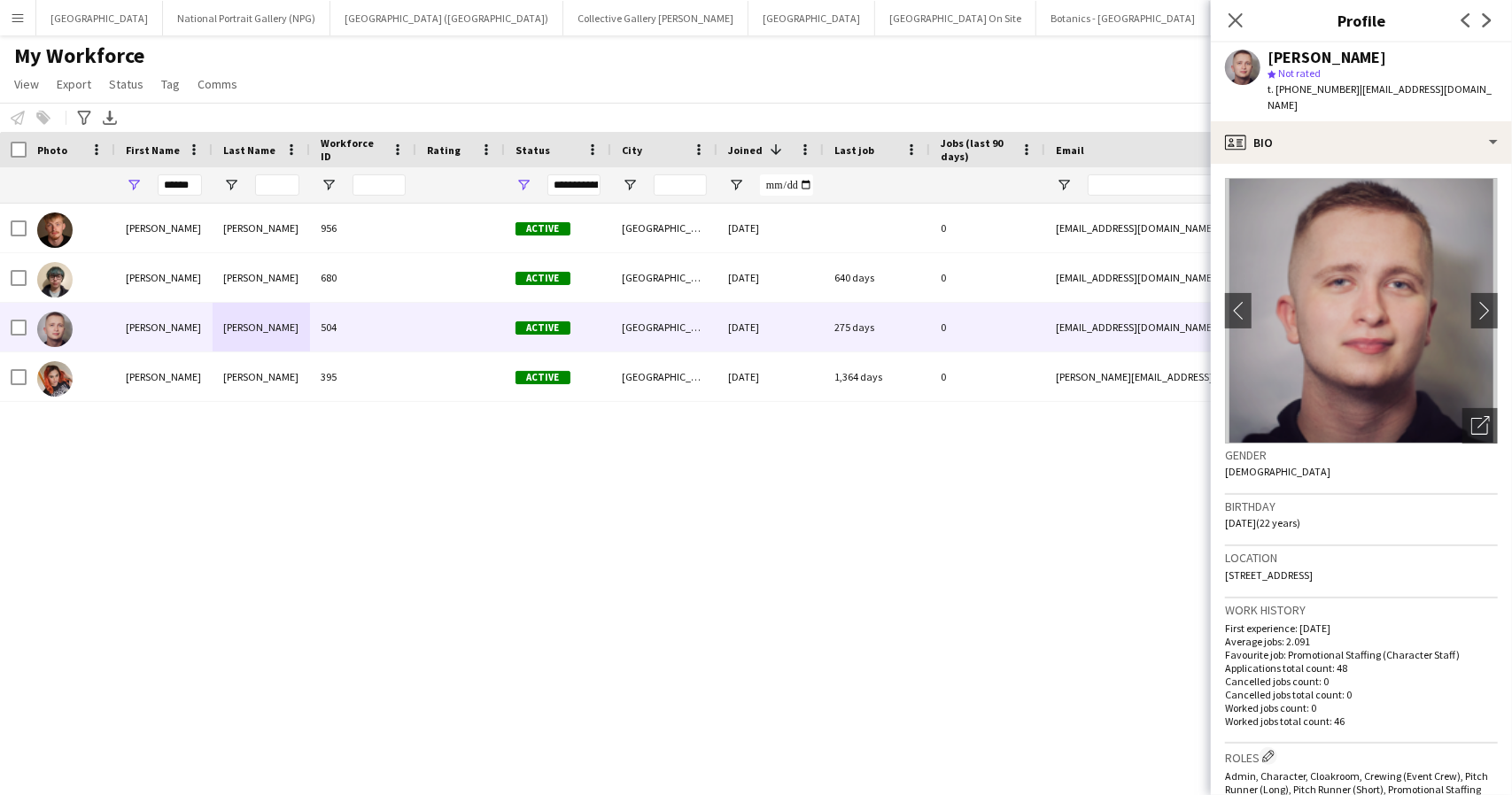
drag, startPoint x: 1411, startPoint y: 555, endPoint x: 1217, endPoint y: 554, distance: 194.0
click at [1217, 554] on app-crew-profile-bio "chevron-left chevron-right Open photos pop-in Gender Male Birthday 04-11-2002 (…" at bounding box center [1361, 479] width 301 height 632
copy span "253 Tunnel Lane, Birmingham, B14 6JX"
drag, startPoint x: 1343, startPoint y: 87, endPoint x: 1292, endPoint y: 86, distance: 51.0
click at [1292, 86] on span "t. +447787377526" at bounding box center [1314, 89] width 92 height 13
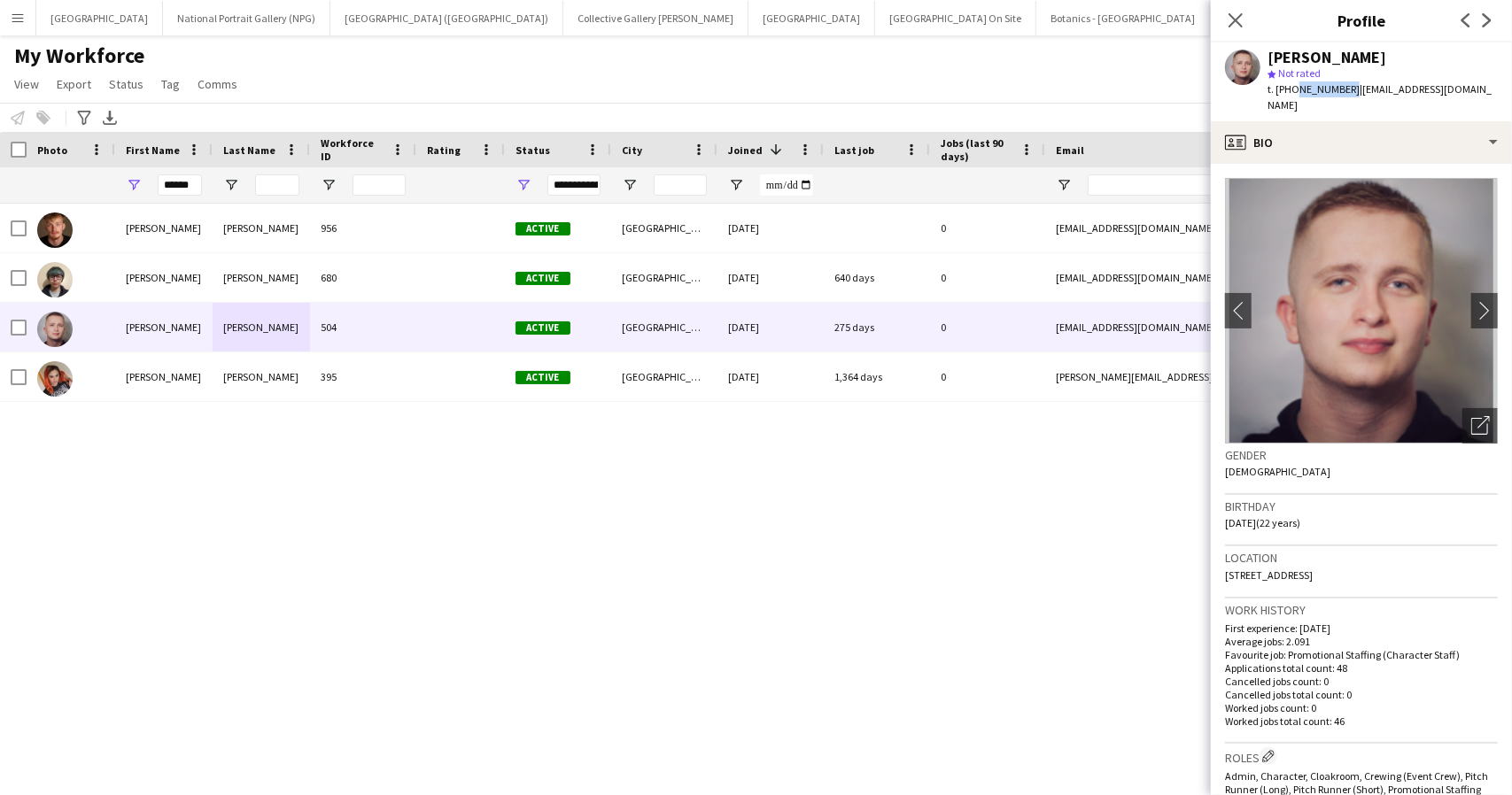
copy span "7787377526"
drag, startPoint x: 1495, startPoint y: 89, endPoint x: 1350, endPoint y: 91, distance: 145.0
click at [1350, 91] on div "Joshua Bennett star Not rated t. +447787377526 | joshzulubennett@hotmail.co.uk" at bounding box center [1361, 81] width 301 height 78
copy span "joshzulubennett@hotmail.co.uk"
click at [177, 181] on input "******" at bounding box center [180, 185] width 44 height 21
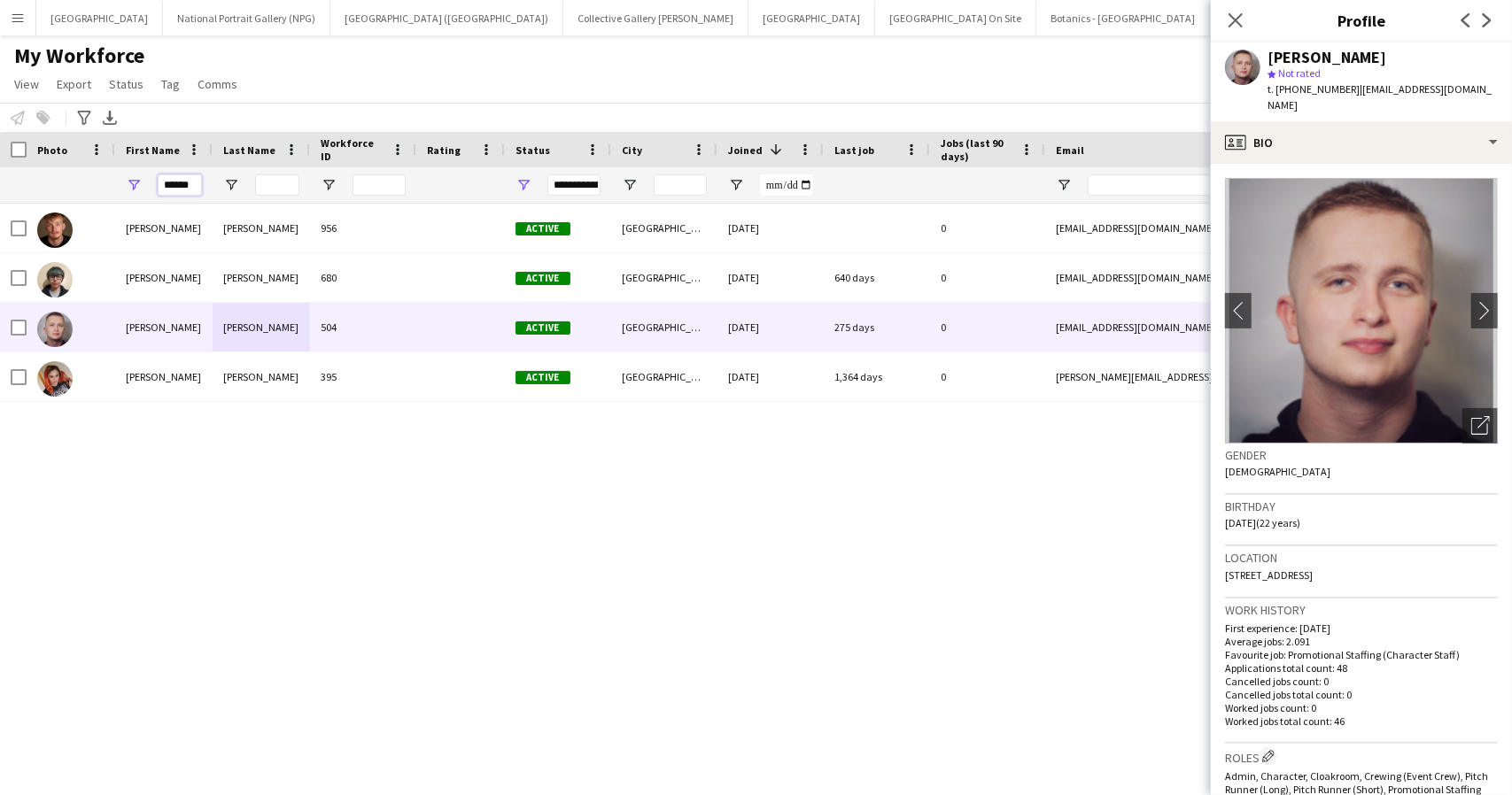
click at [177, 181] on input "******" at bounding box center [180, 185] width 44 height 21
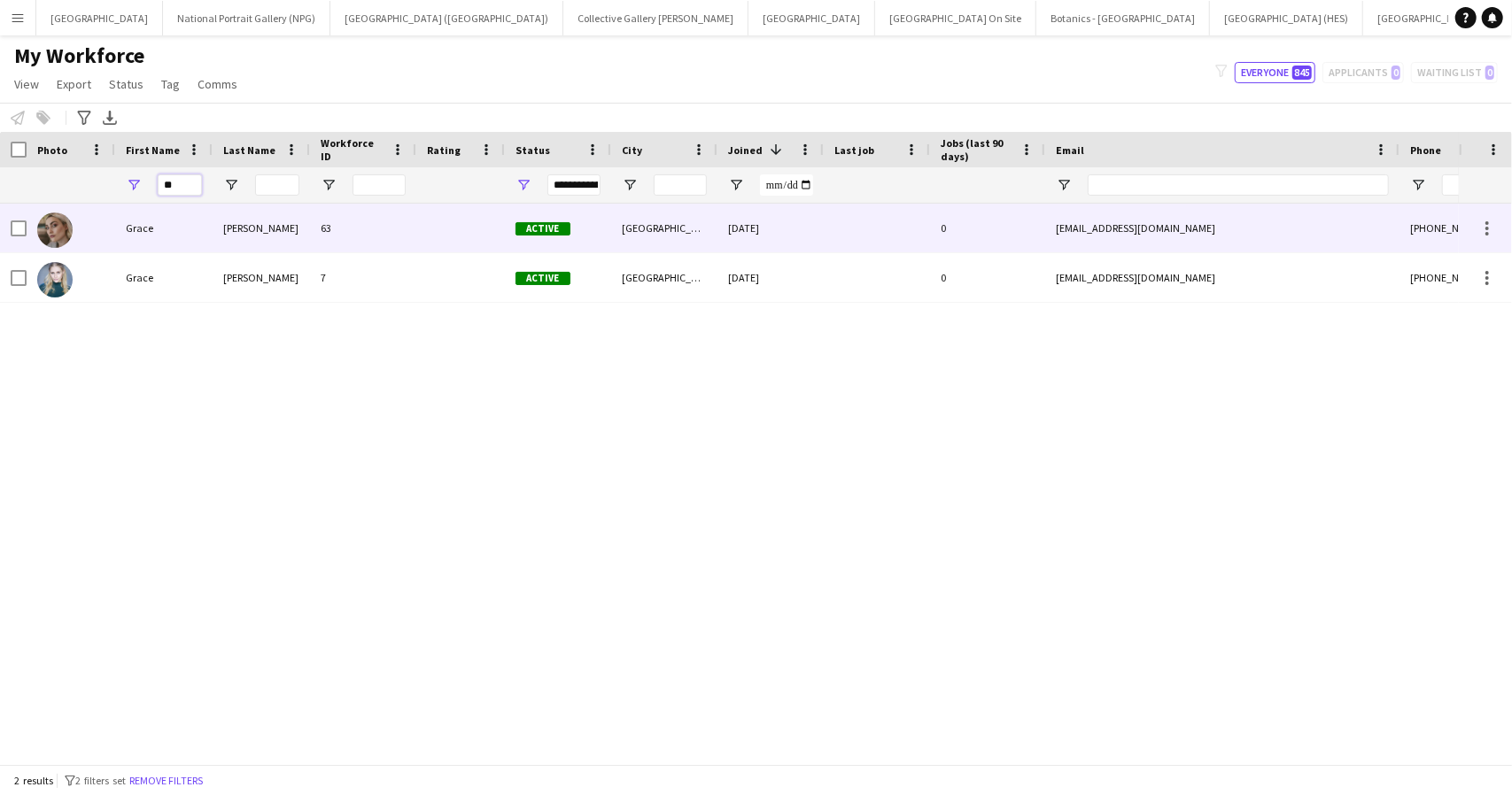
type input "*"
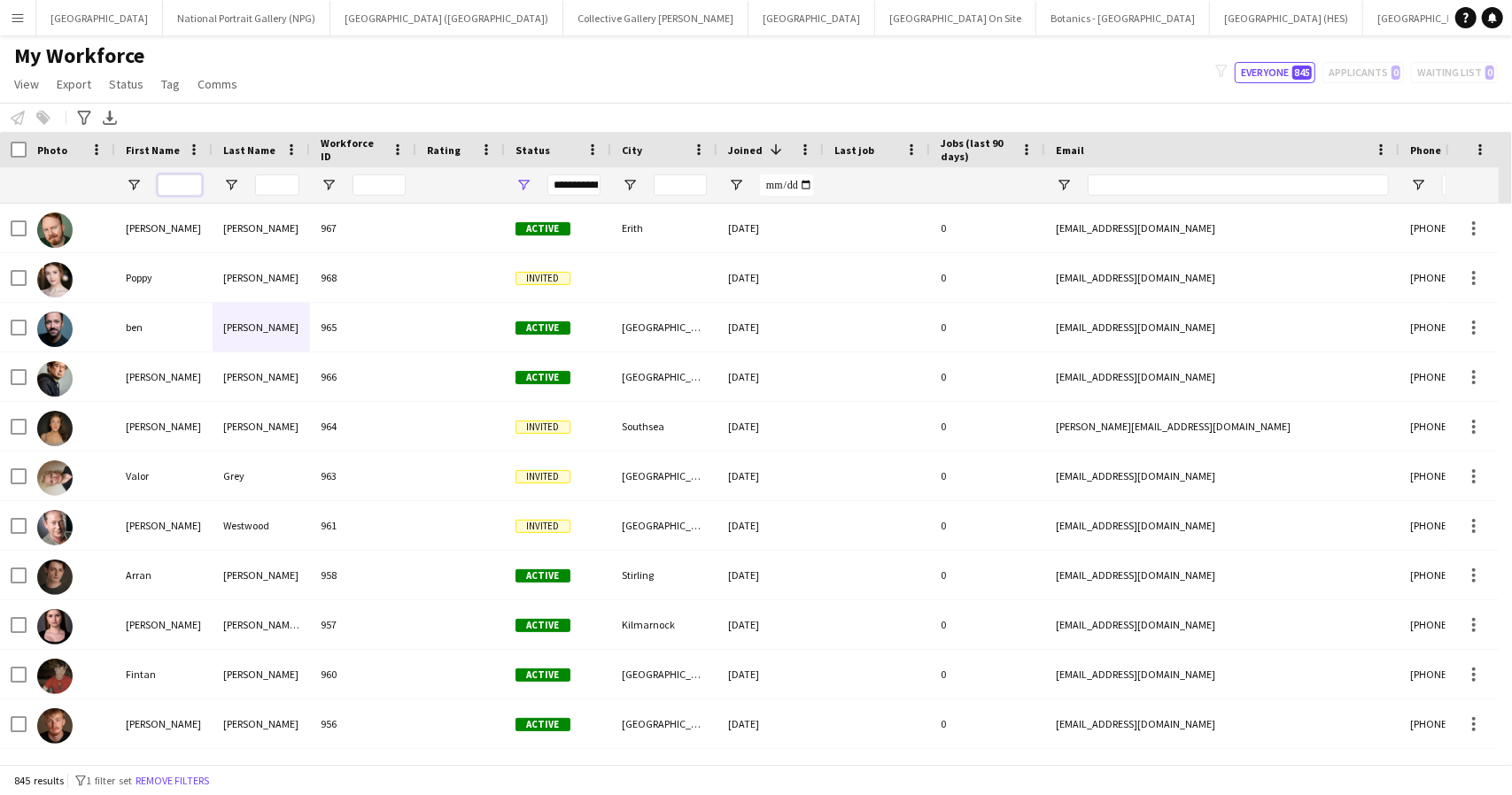
click at [175, 181] on input "First Name Filter Input" at bounding box center [180, 185] width 44 height 21
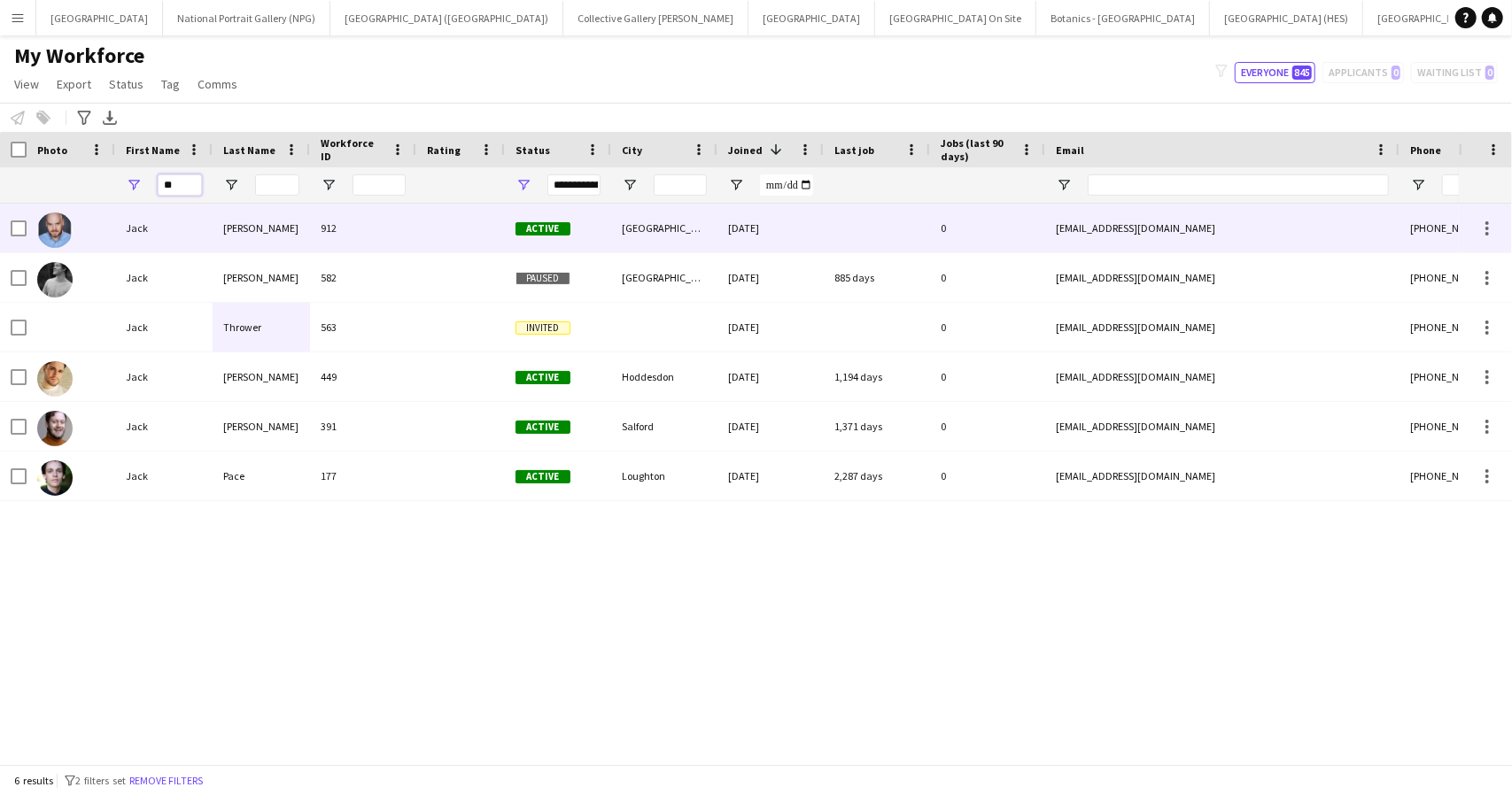
type input "*"
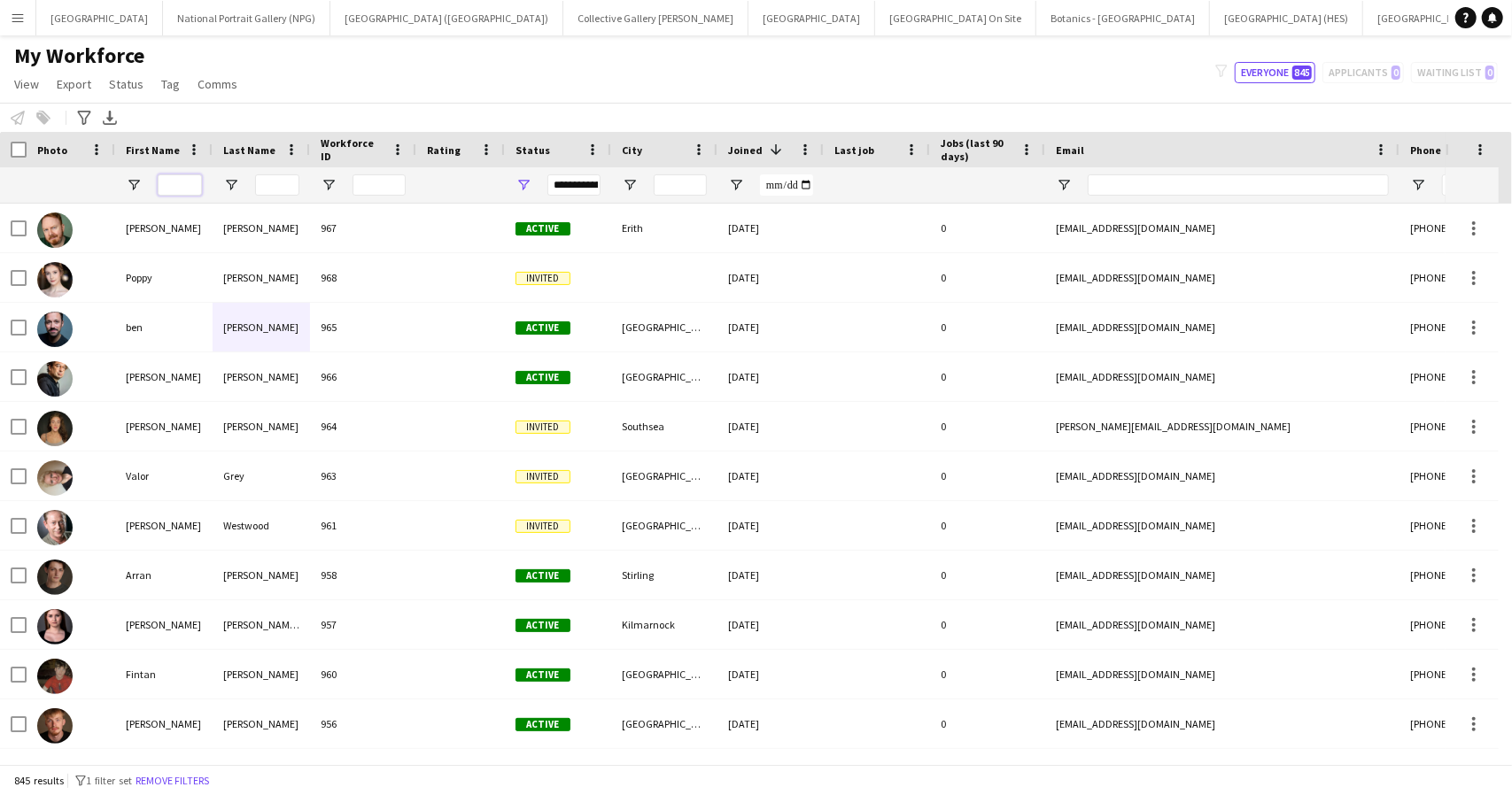
click at [189, 179] on input "First Name Filter Input" at bounding box center [180, 185] width 44 height 21
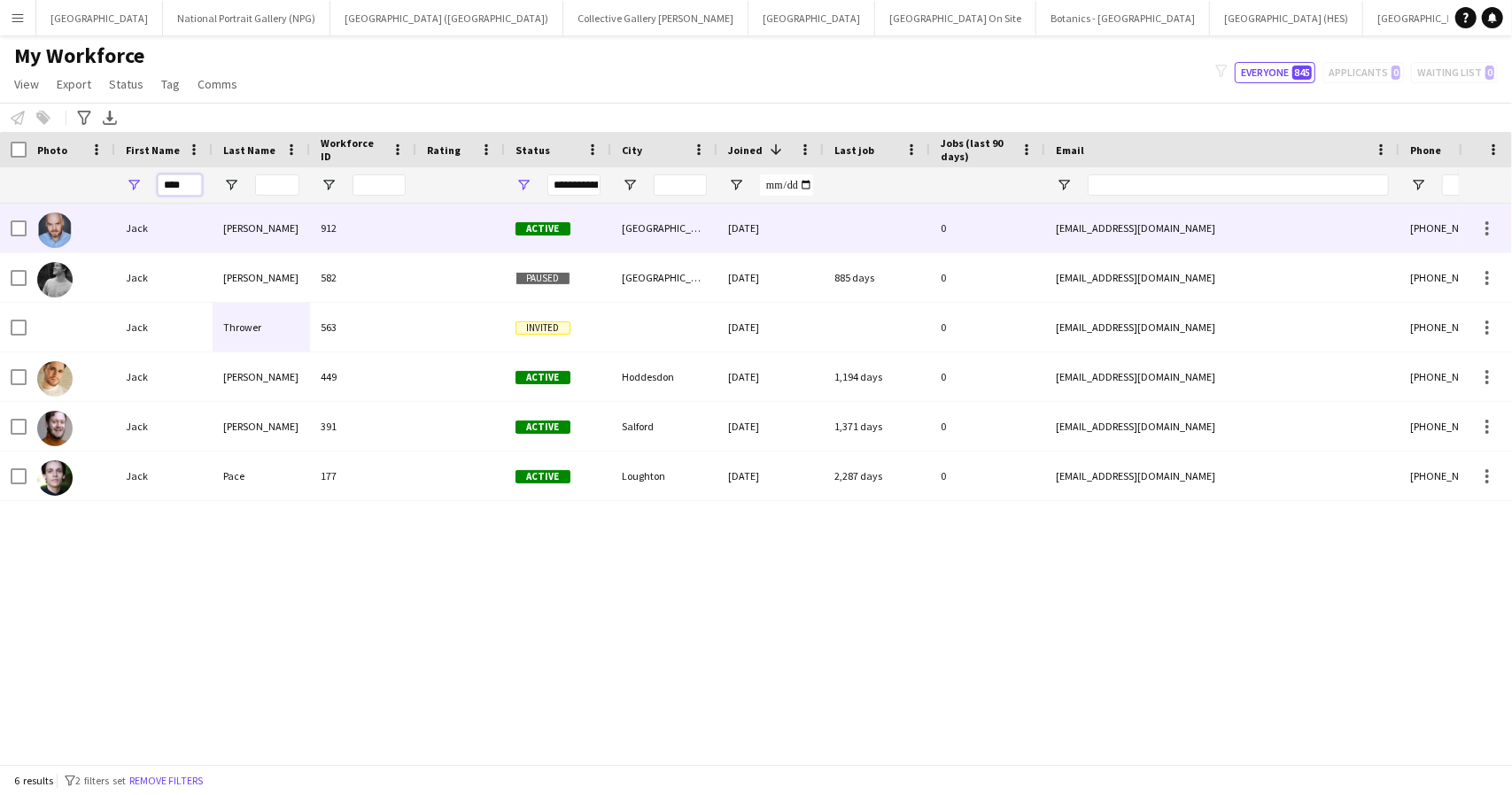
type input "****"
click at [195, 226] on div "Jack" at bounding box center [164, 228] width 98 height 49
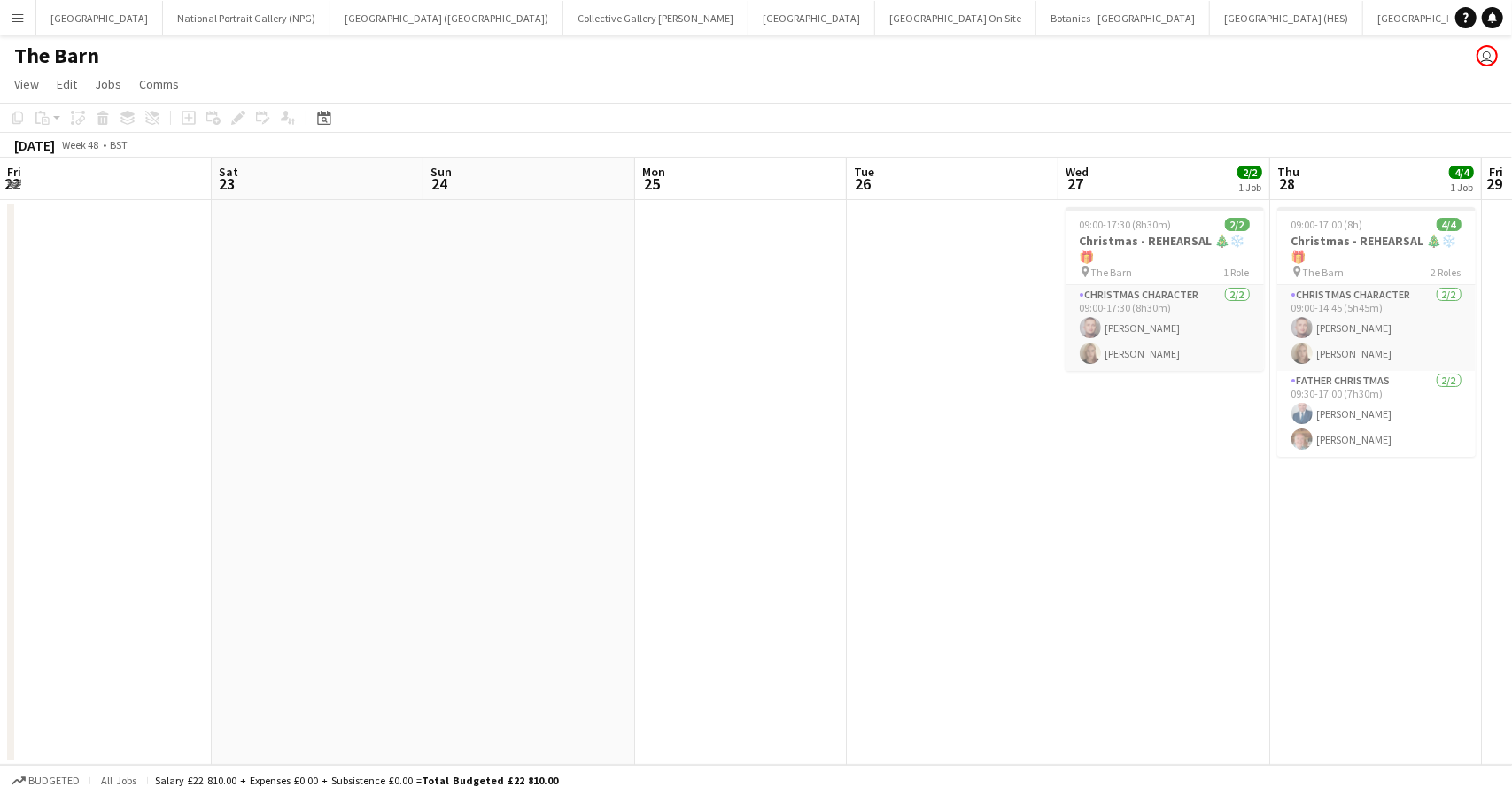
scroll to position [0, 738]
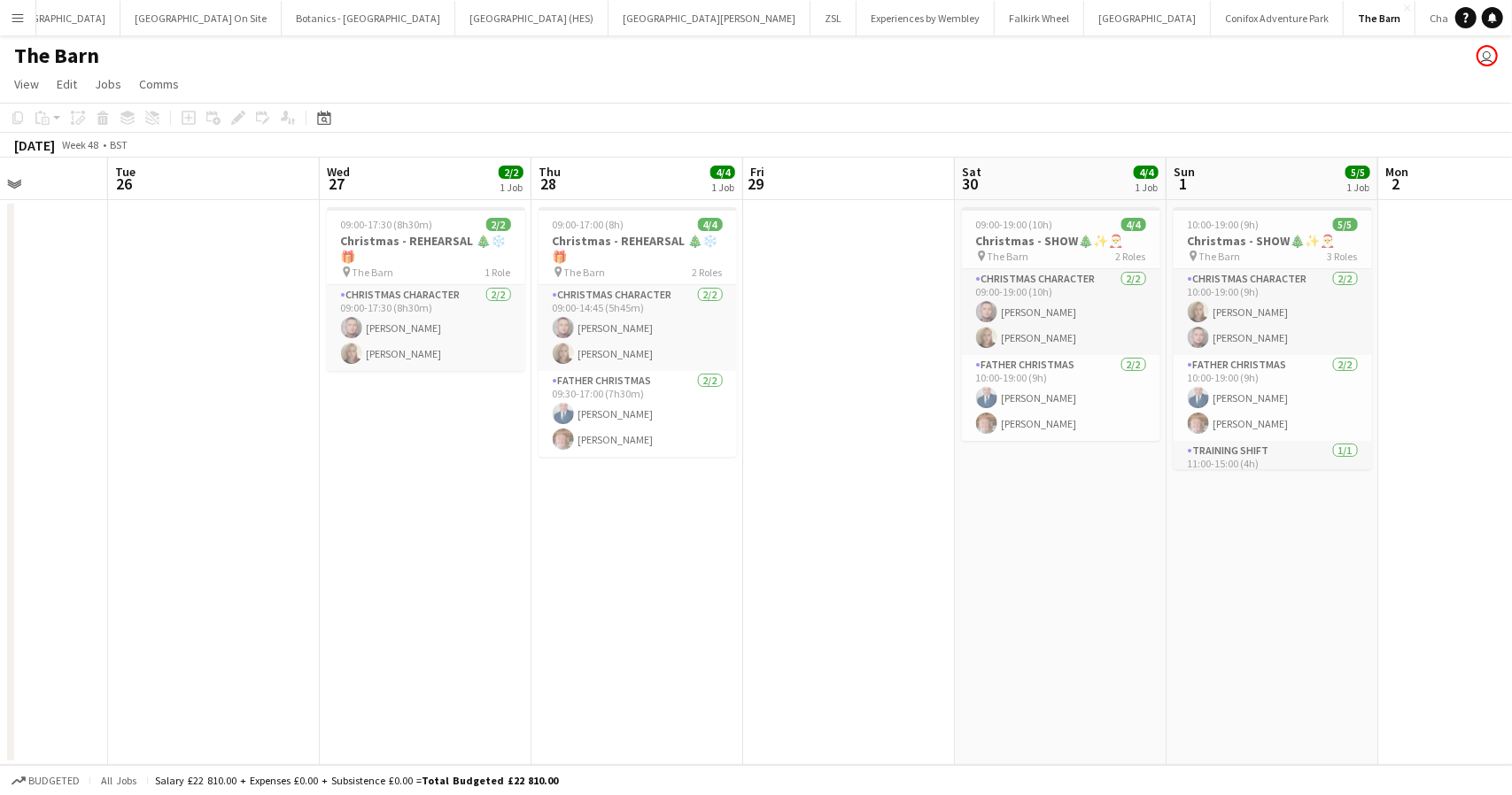
click at [14, 22] on app-icon "Menu" at bounding box center [18, 18] width 14 height 14
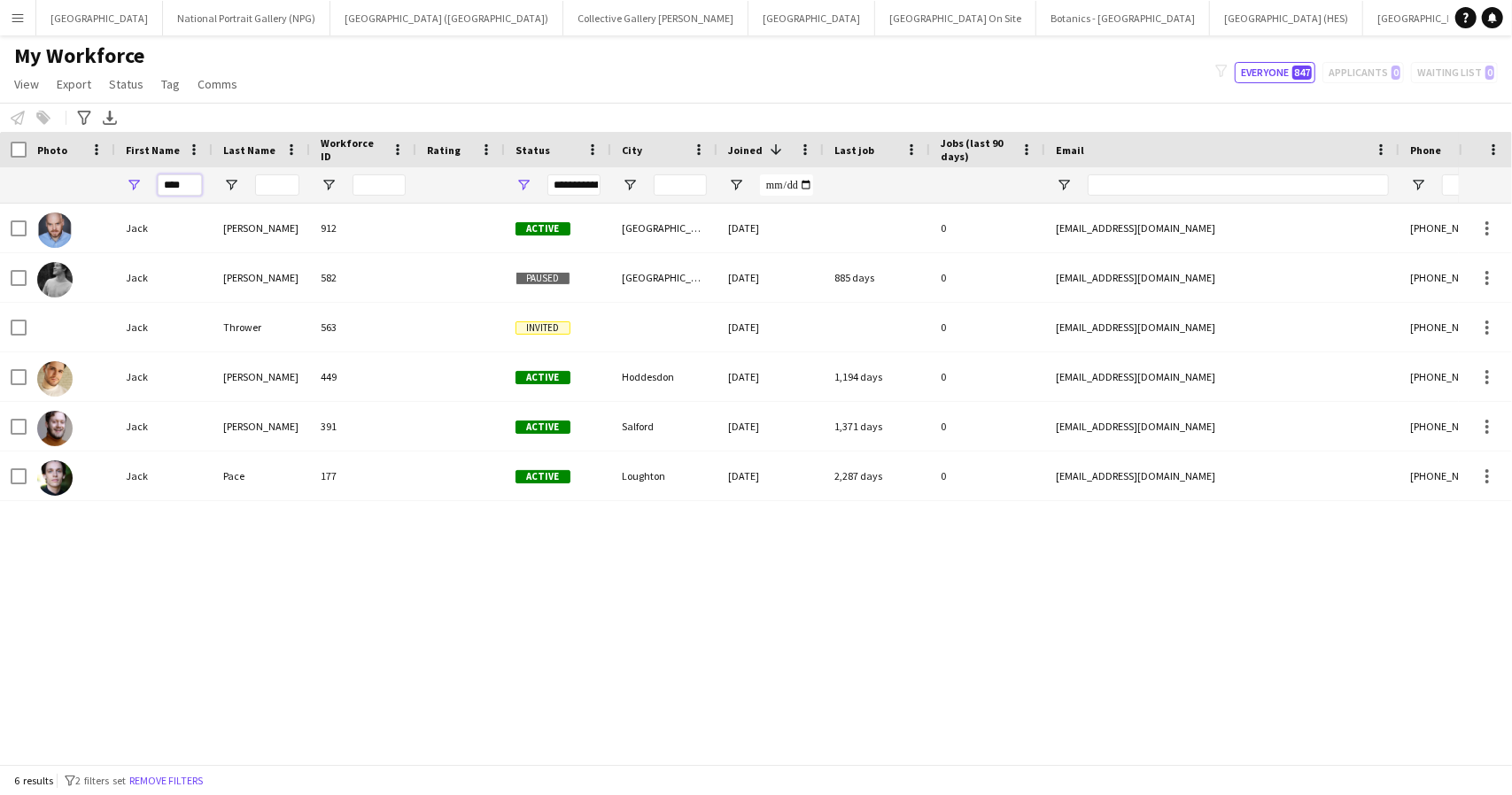
click at [175, 182] on input "****" at bounding box center [180, 185] width 44 height 21
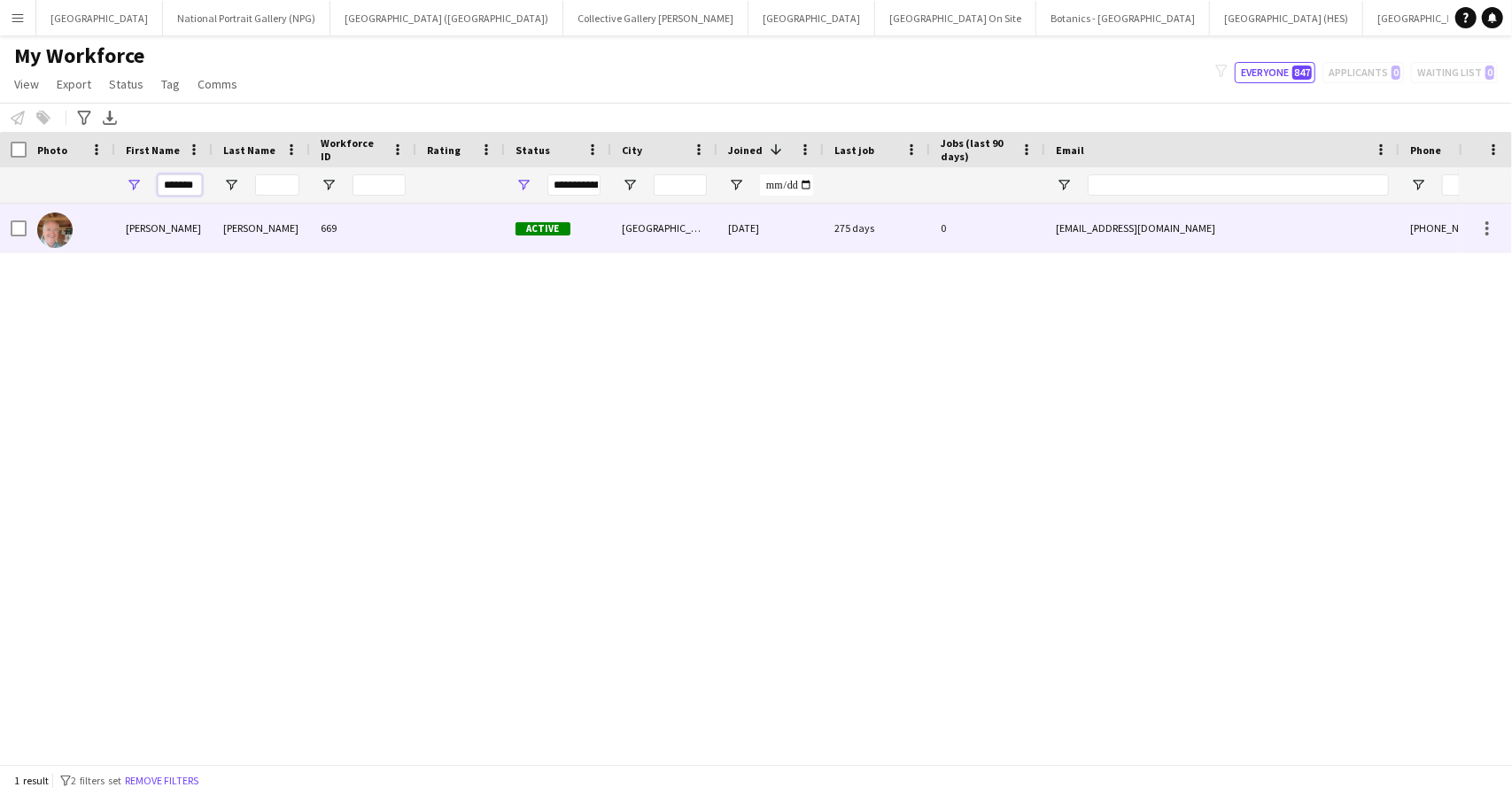
type input "*******"
click at [372, 221] on div "669" at bounding box center [363, 228] width 106 height 49
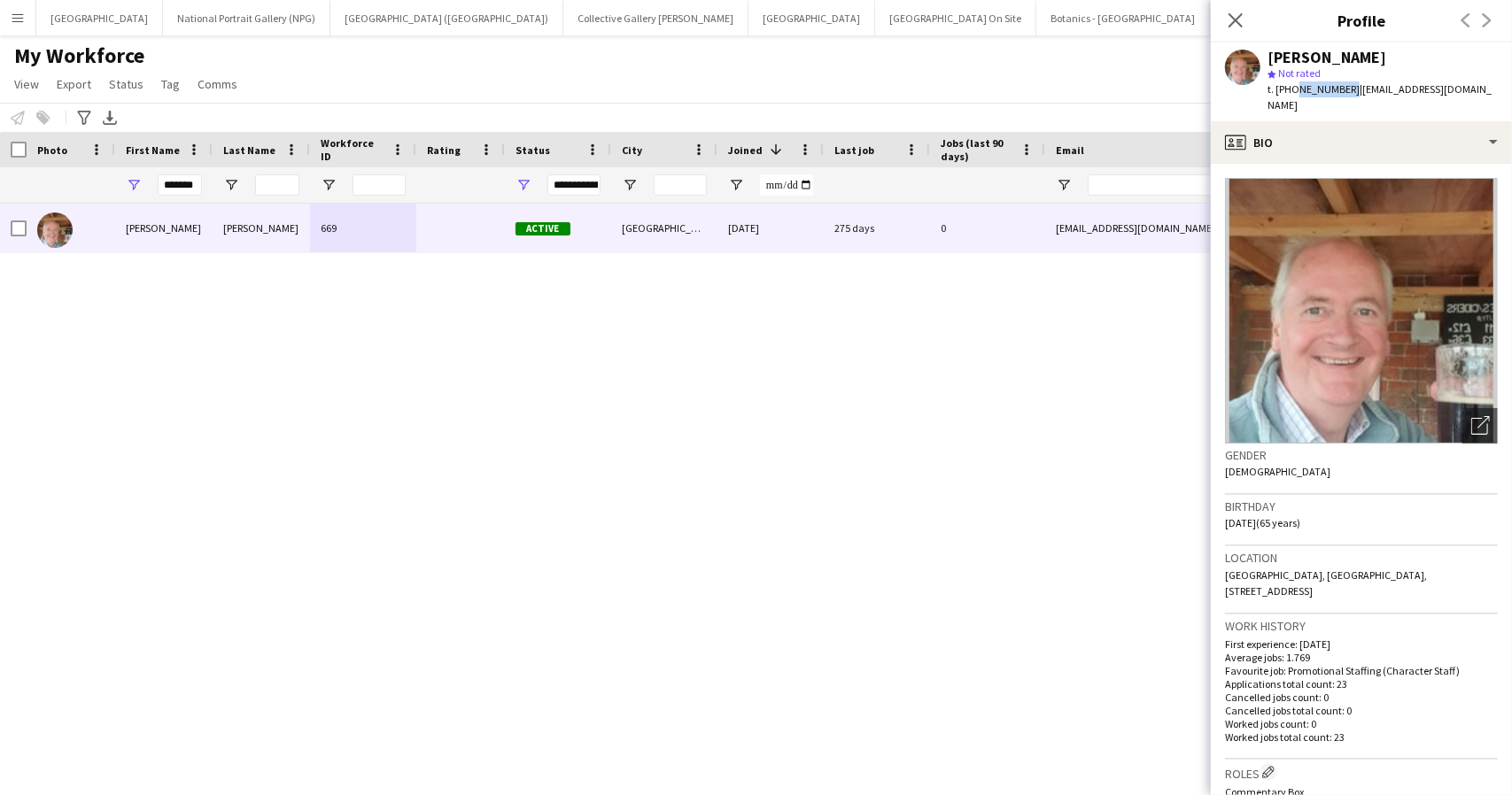
drag, startPoint x: 1343, startPoint y: 88, endPoint x: 1291, endPoint y: 92, distance: 52.2
click at [1291, 92] on span "t. +447903803817" at bounding box center [1314, 89] width 92 height 13
copy span "7903803817"
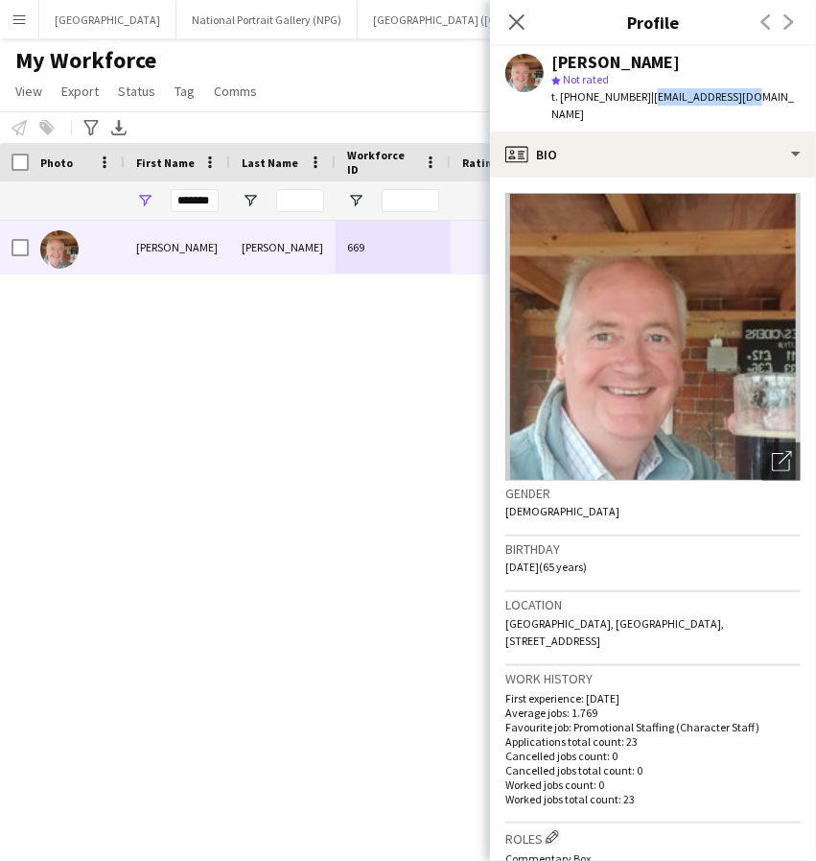
drag, startPoint x: 735, startPoint y: 95, endPoint x: 643, endPoint y: 106, distance: 92.8
click at [643, 106] on div "Charles F Wright star Not rated t. +447903803817 | cfmwright@aol.com" at bounding box center [653, 88] width 326 height 85
copy span "cfmwright@aol.com"
drag, startPoint x: 712, startPoint y: 623, endPoint x: 507, endPoint y: 603, distance: 205.2
click at [507, 603] on div "Location Stratford-upon-Avon CV37 8BS, UK, ETTINGTON PARK COTTAGE, Stratford-up…" at bounding box center [653, 629] width 295 height 74
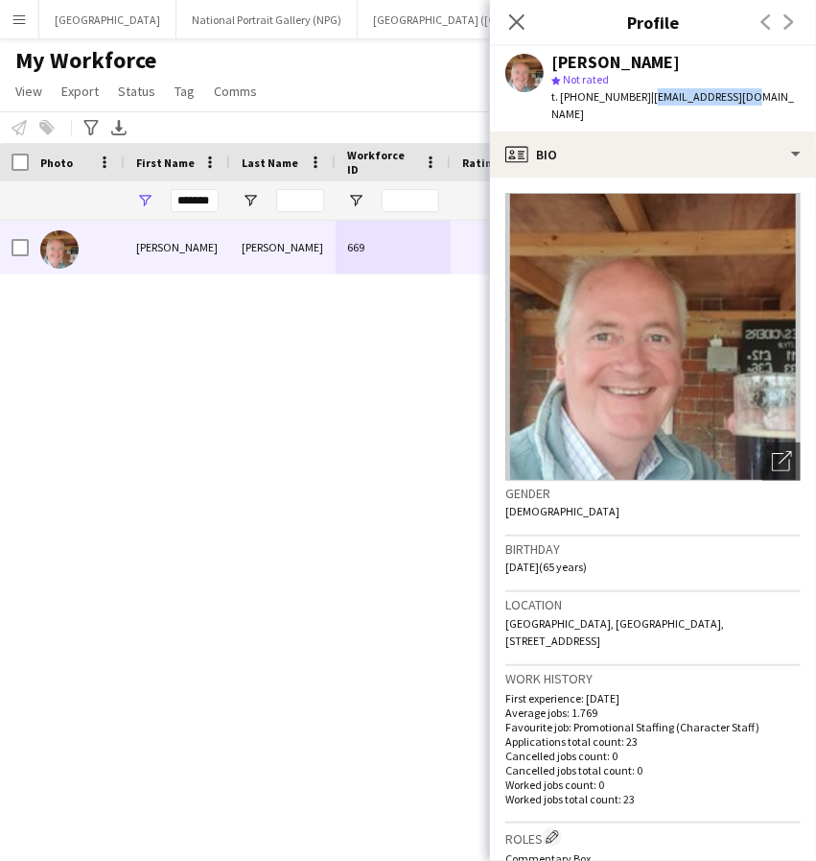
copy span "Stratford-upon-Avon CV37 8BS, UK, ETTINGTON PARK COTTAGE, Stratford-upon-Avon, …"
click at [717, 49] on div "Charles F Wright star Not rated t. +447903803817 | cfmwright@aol.com" at bounding box center [653, 88] width 326 height 85
drag, startPoint x: 746, startPoint y: 100, endPoint x: 642, endPoint y: 108, distance: 104.9
click at [642, 108] on div "Charles F Wright star Not rated t. +447903803817 | cfmwright@aol.com" at bounding box center [653, 88] width 326 height 85
copy span "cfmwright@aol.com"
